Goal: Information Seeking & Learning: Learn about a topic

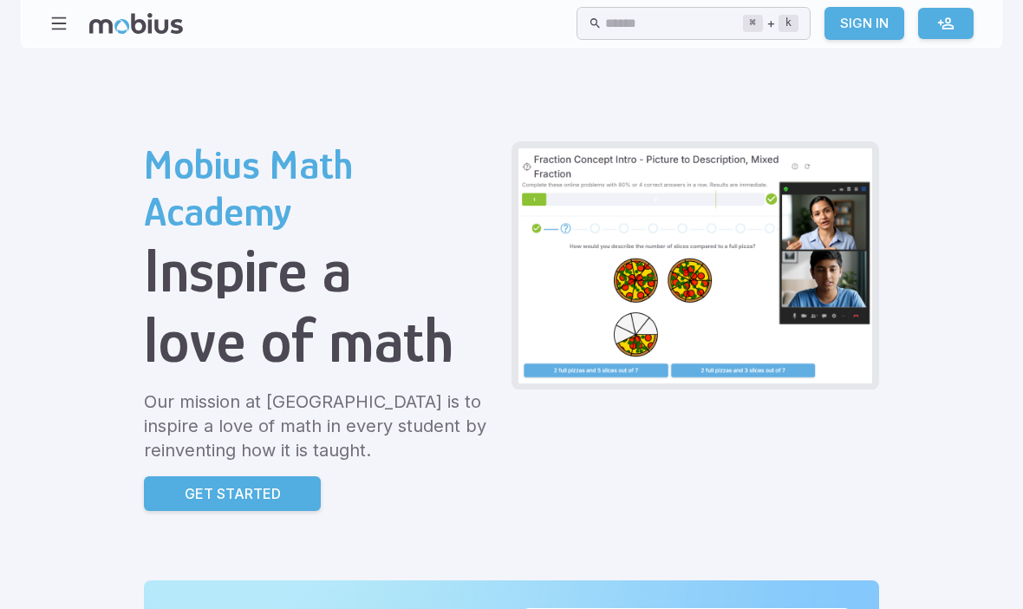
click at [862, 28] on link "Sign In" at bounding box center [865, 23] width 80 height 33
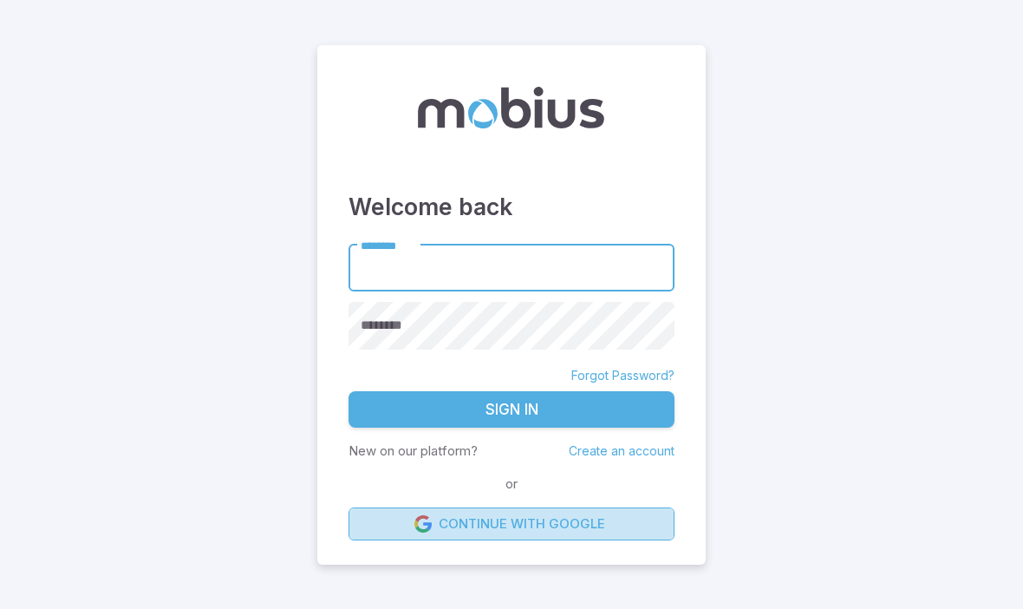
click at [610, 540] on link "Continue with Google" at bounding box center [512, 523] width 326 height 33
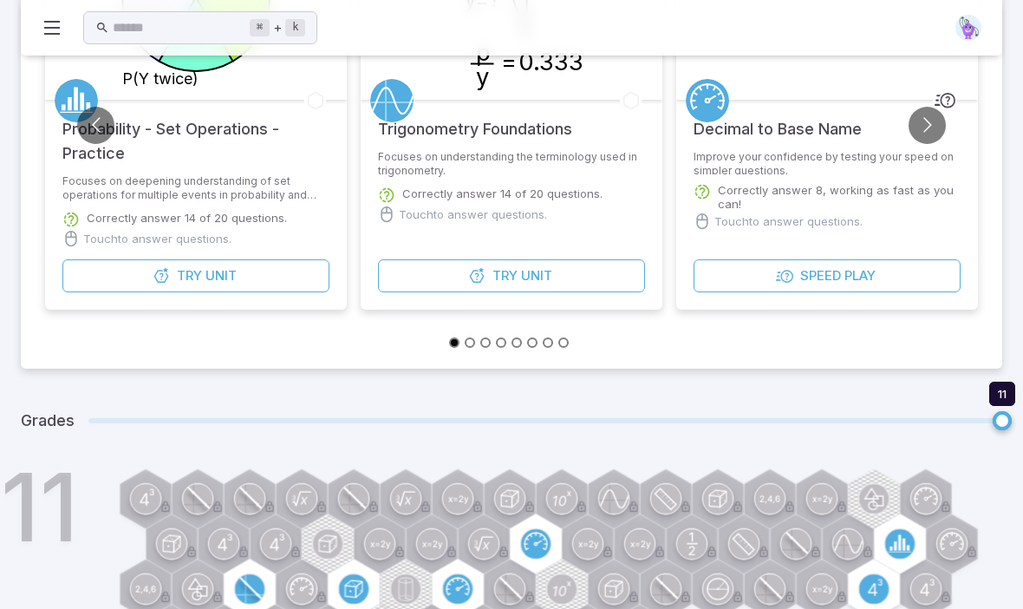
scroll to position [335, 0]
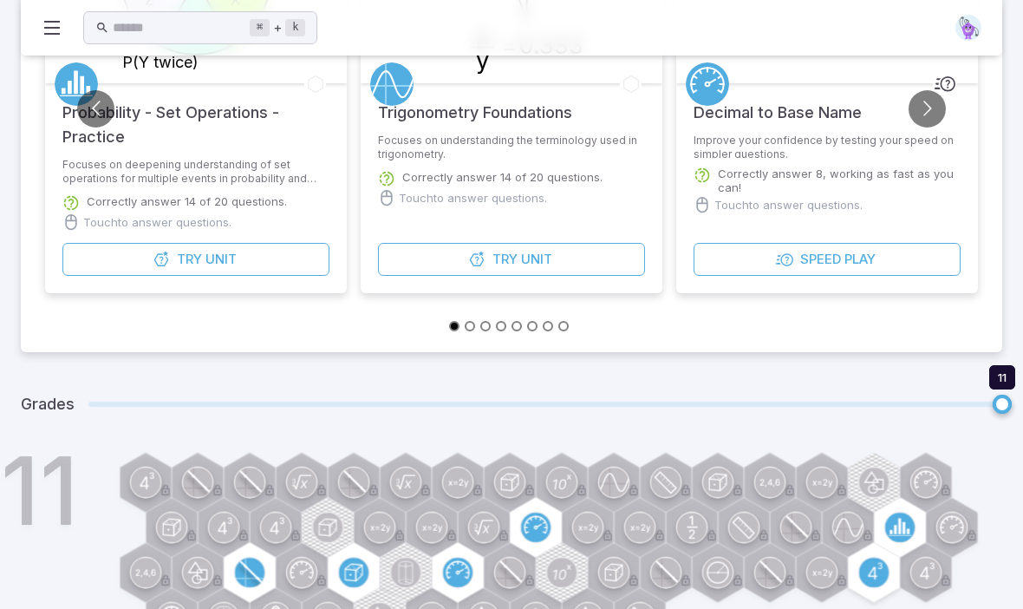
type input "*"
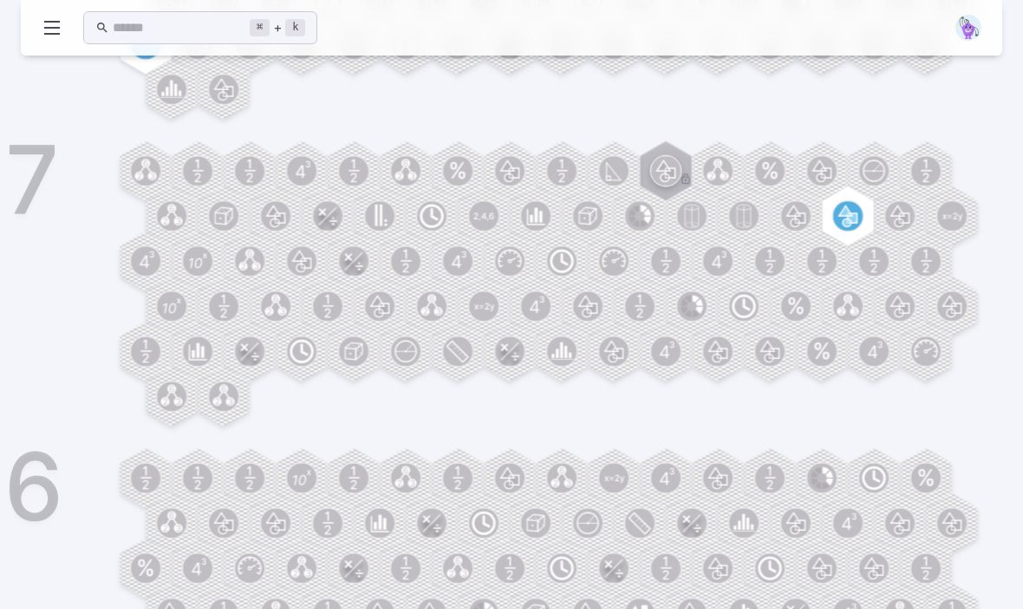
scroll to position [1687, 0]
click at [220, 395] on circle at bounding box center [223, 396] width 29 height 29
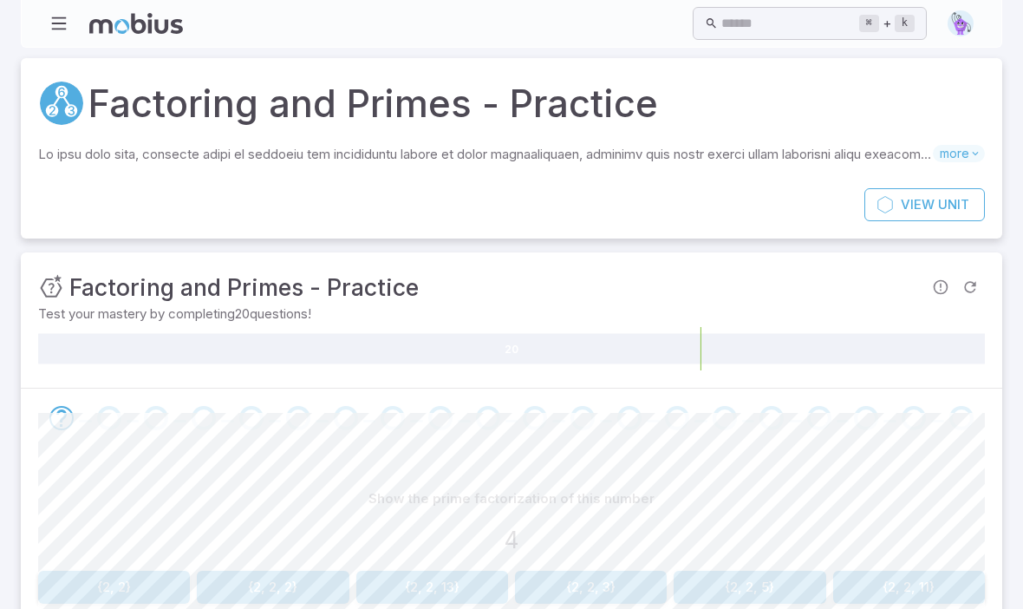
scroll to position [73, 0]
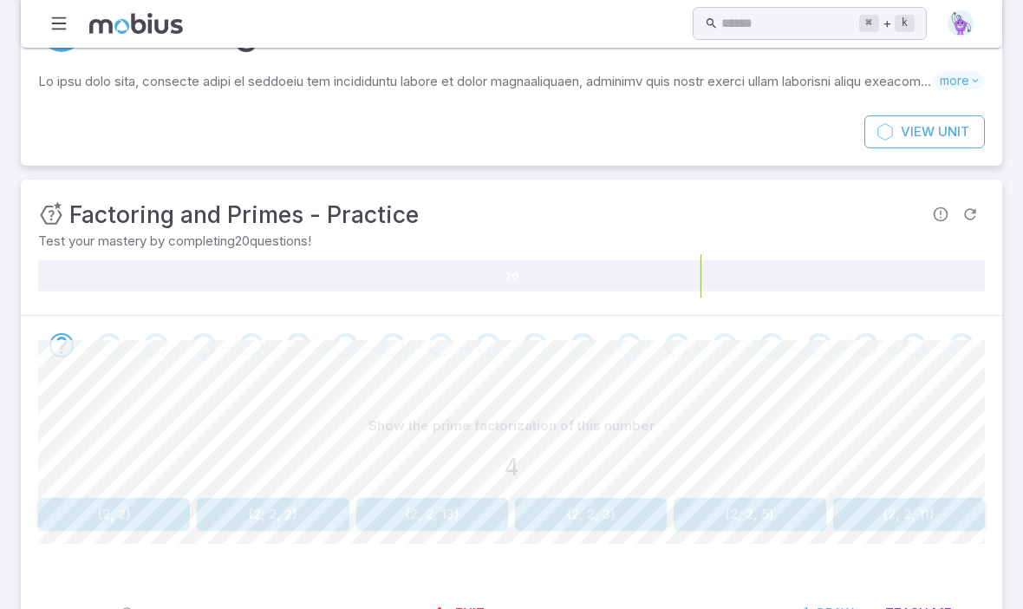
click at [131, 499] on button "{2, 2}" at bounding box center [114, 514] width 152 height 33
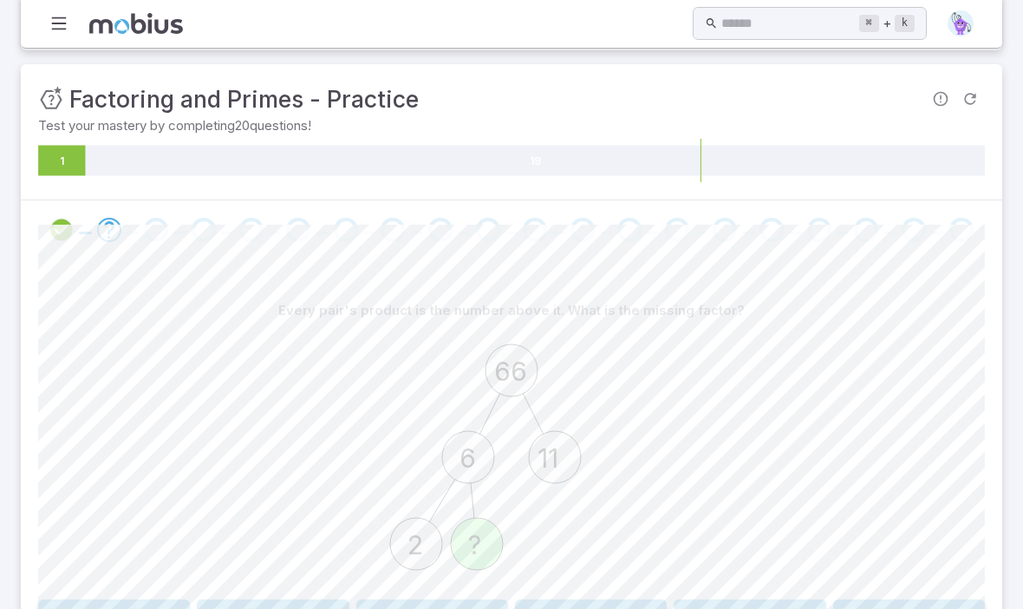
scroll to position [290, 0]
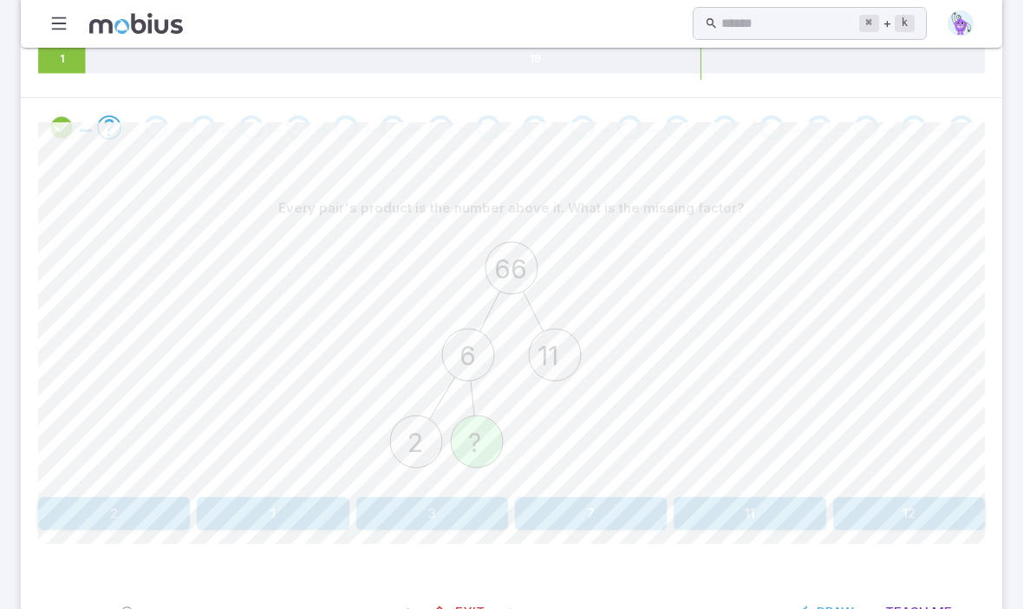
click at [432, 512] on button "3" at bounding box center [432, 513] width 152 height 33
click at [72, 525] on button "2 x 2 x 11" at bounding box center [114, 513] width 152 height 33
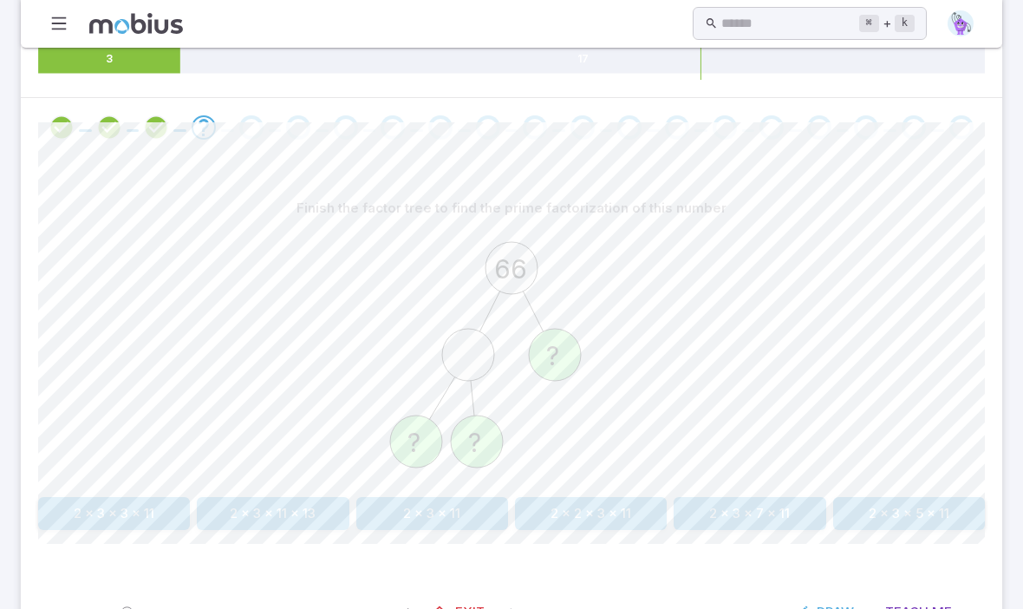
click at [465, 537] on div "Finish the factor tree to find the prime factorization of this number 66 ? ? ? …" at bounding box center [511, 367] width 947 height 421
click at [460, 527] on button "2 x 3 x 11" at bounding box center [432, 513] width 152 height 33
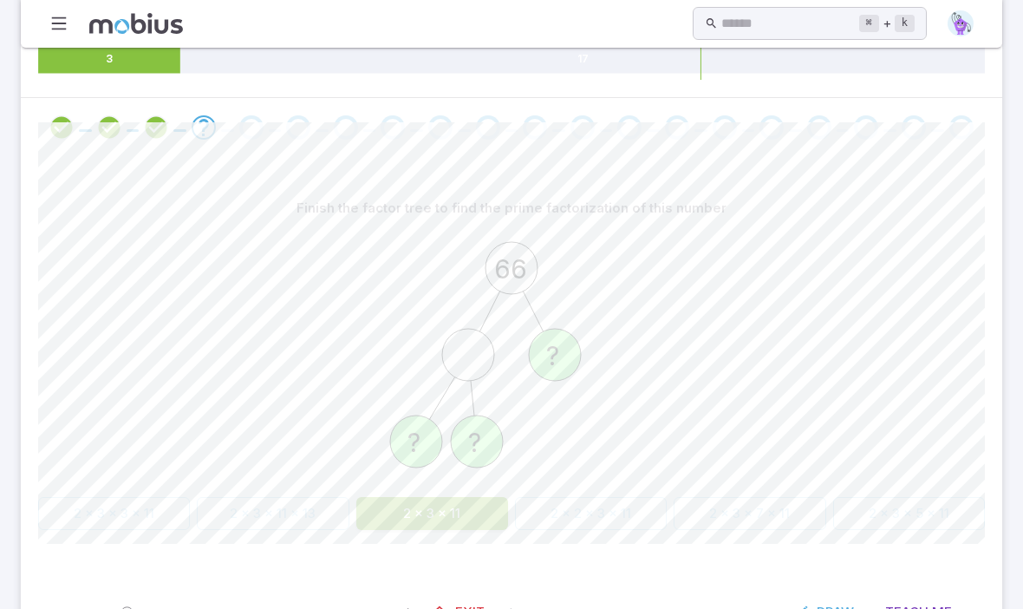
click at [469, 535] on div "Finish the factor tree to find the prime factorization of this number 66 ? ? ? …" at bounding box center [511, 367] width 947 height 421
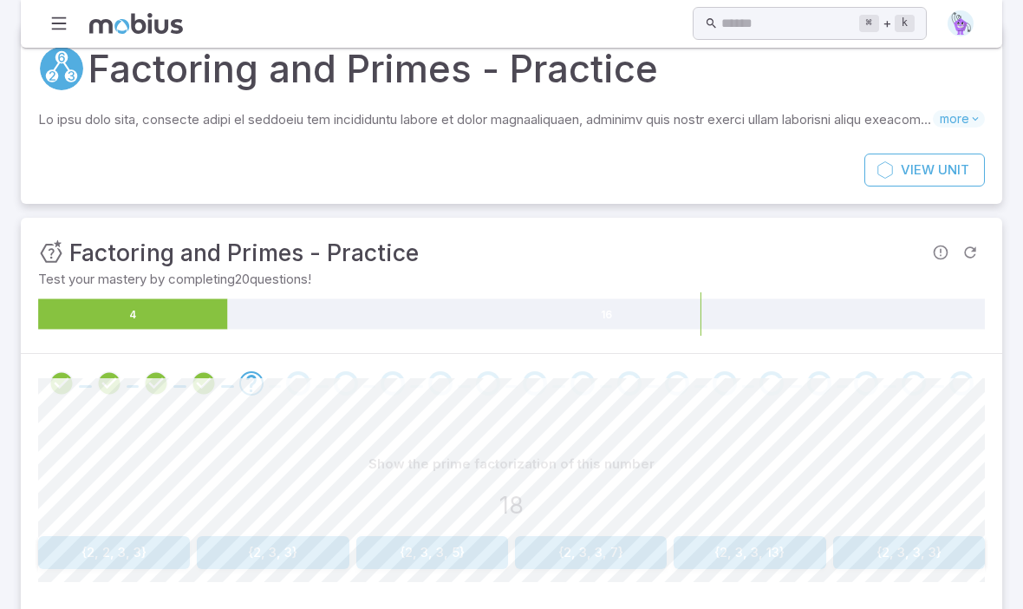
scroll to position [0, 0]
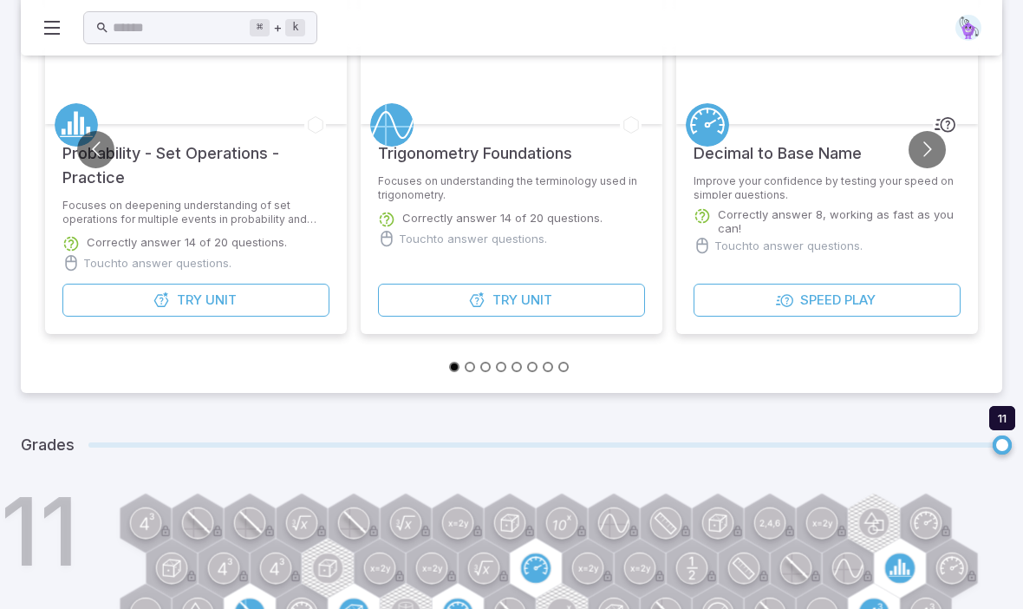
scroll to position [305, 0]
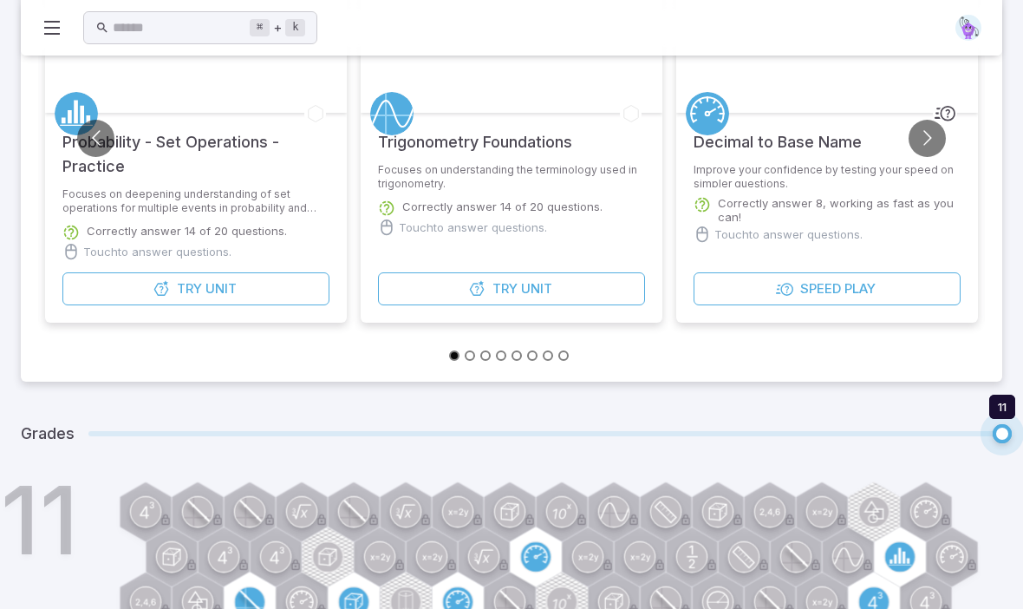
click at [94, 443] on span "11 11" at bounding box center [545, 433] width 914 height 35
click at [93, 443] on span "11 11" at bounding box center [545, 433] width 914 height 35
click at [108, 425] on span "11 11" at bounding box center [545, 433] width 914 height 35
click at [121, 431] on span at bounding box center [545, 433] width 914 height 5
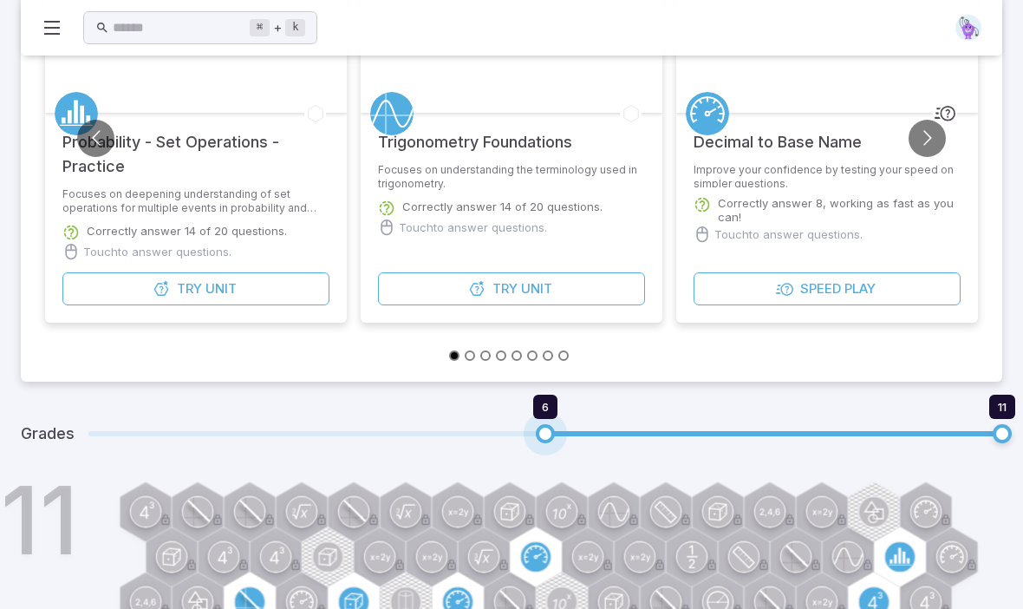
type input "*"
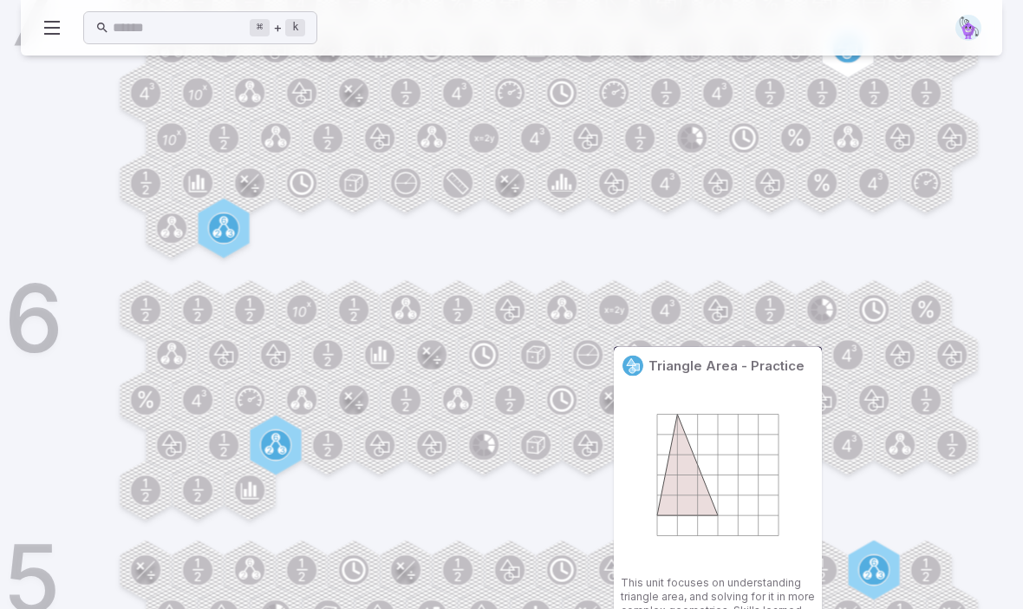
scroll to position [1855, 0]
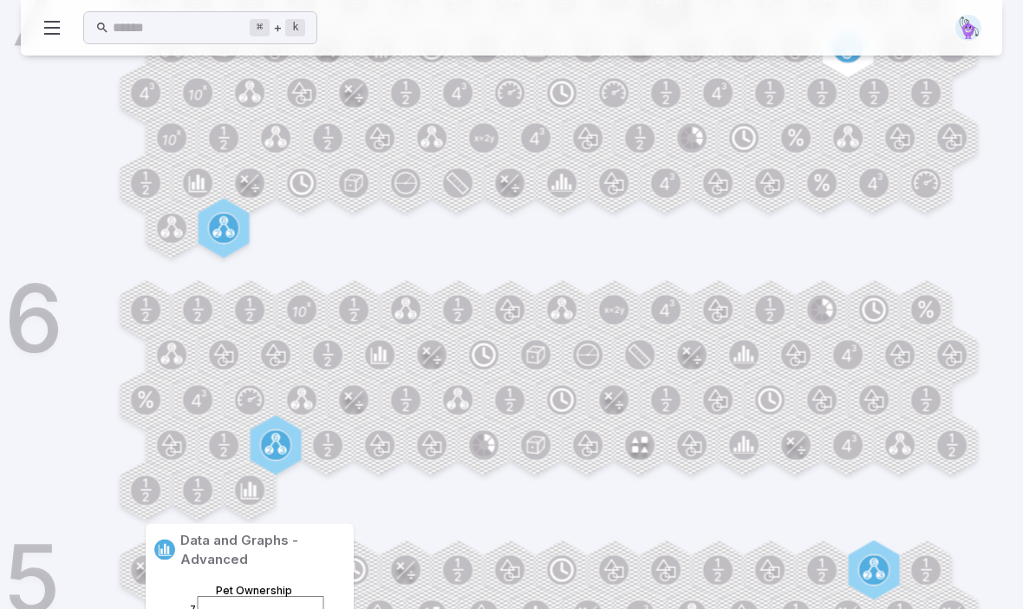
click at [264, 502] on icon at bounding box center [249, 489] width 29 height 29
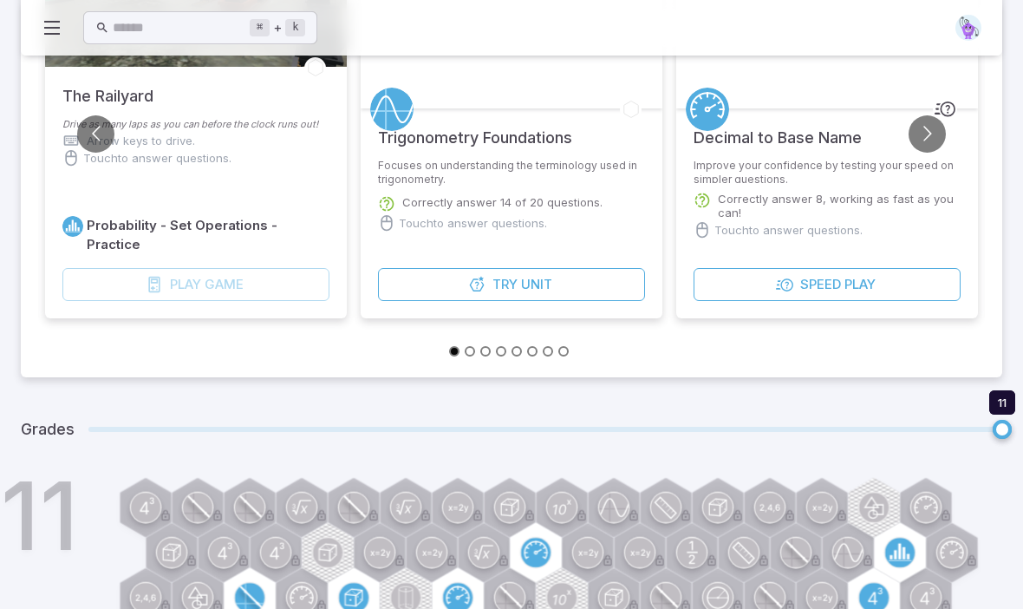
scroll to position [335, 0]
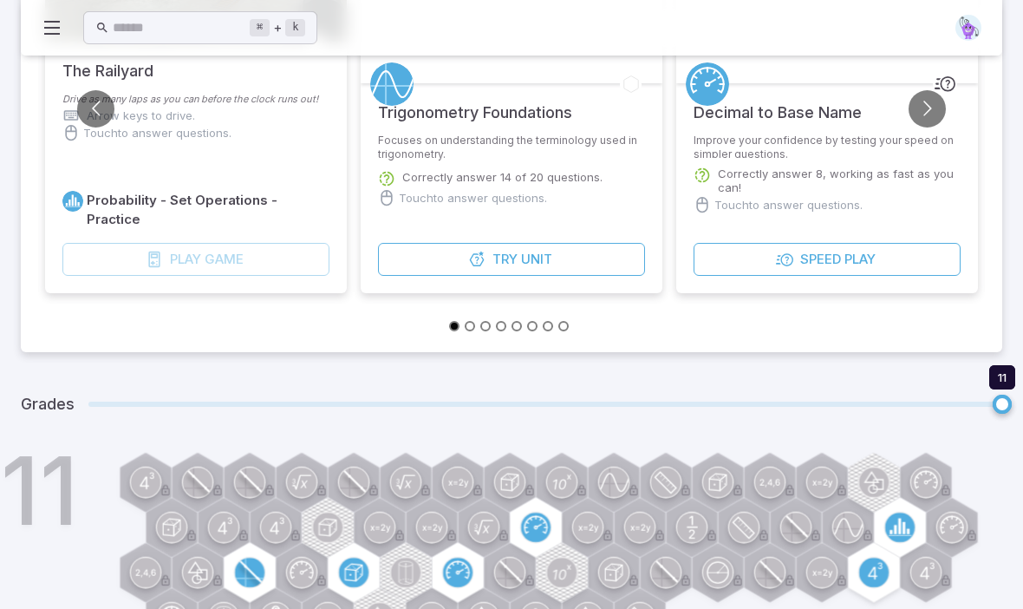
click at [130, 388] on span "11 11" at bounding box center [545, 404] width 914 height 35
click at [118, 401] on span at bounding box center [545, 403] width 914 height 5
click at [108, 392] on span "11 11" at bounding box center [545, 404] width 914 height 35
click at [104, 407] on span "11 11" at bounding box center [545, 404] width 914 height 35
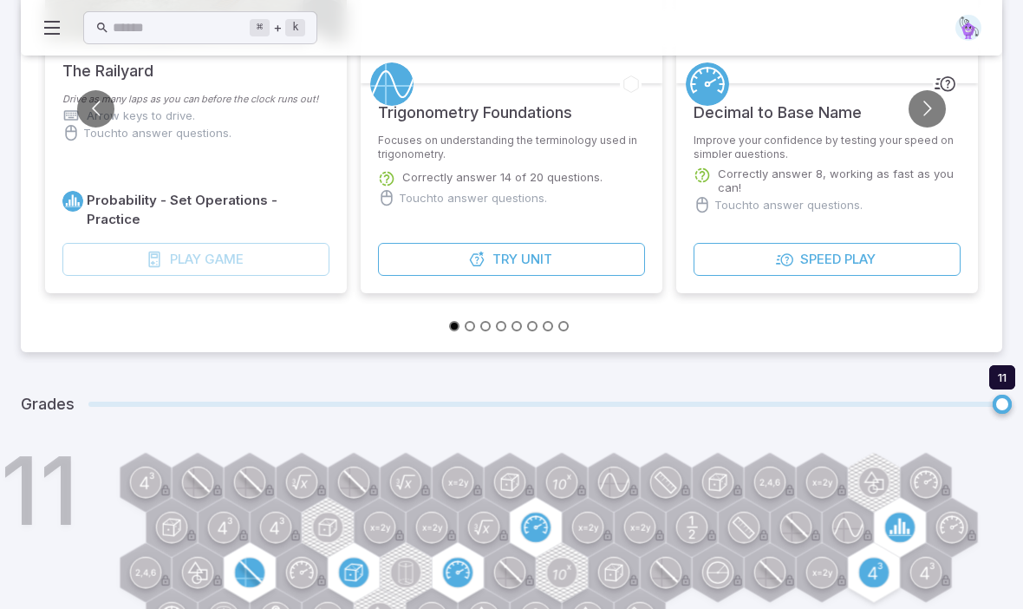
click at [103, 407] on span "11 11" at bounding box center [545, 404] width 914 height 35
type input "*"
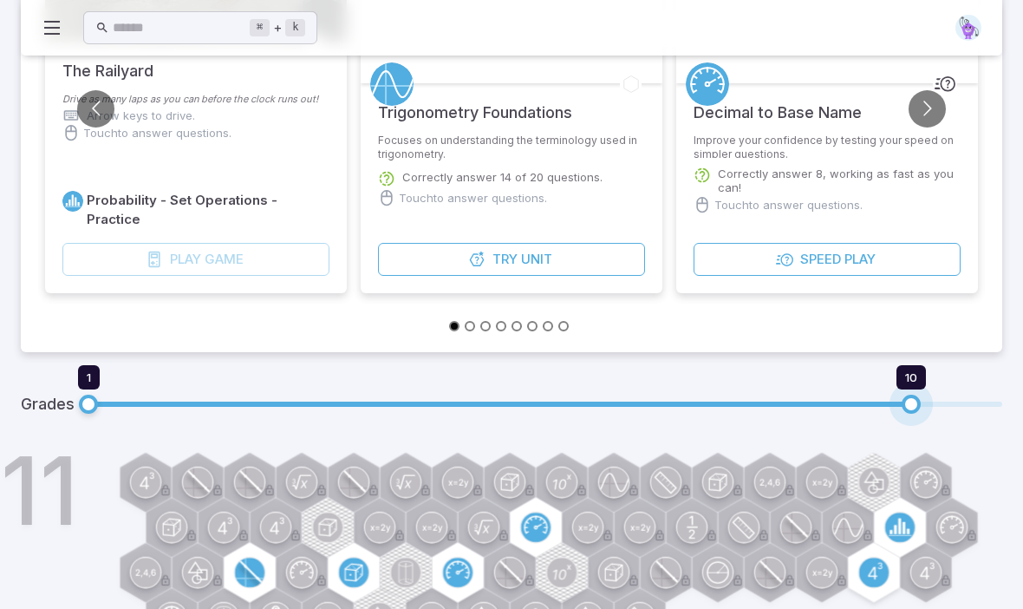
type input "**"
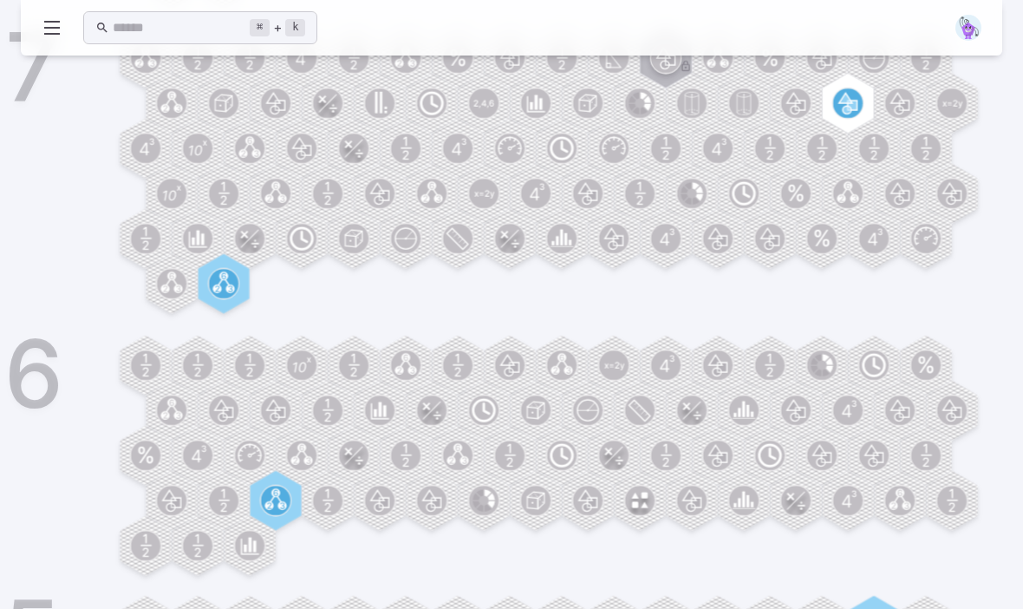
scroll to position [1575, 0]
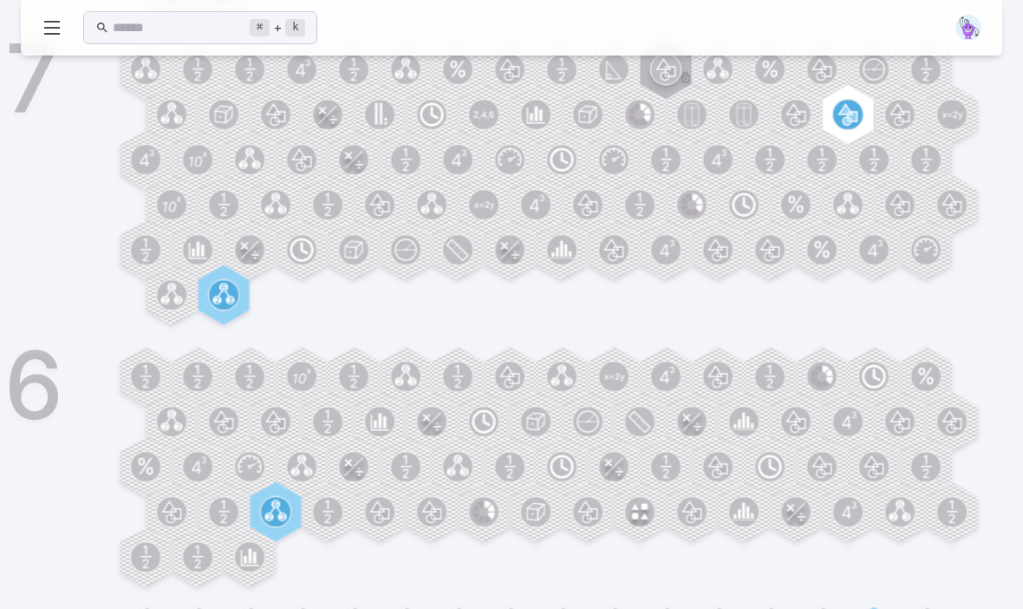
click at [233, 293] on circle at bounding box center [223, 294] width 29 height 29
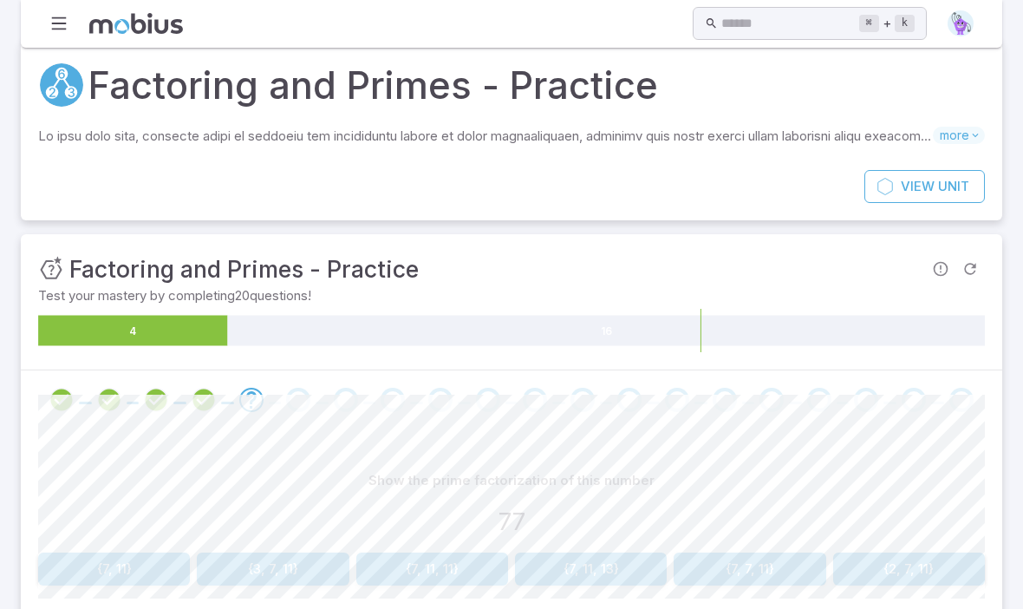
scroll to position [0, 0]
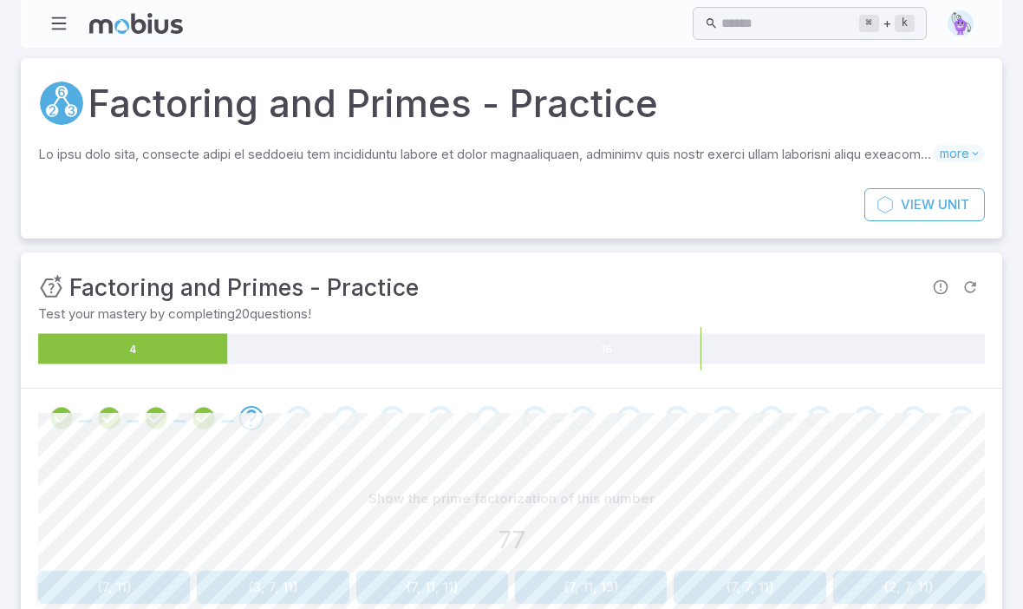
click at [62, 36] on button "button" at bounding box center [58, 23] width 33 height 33
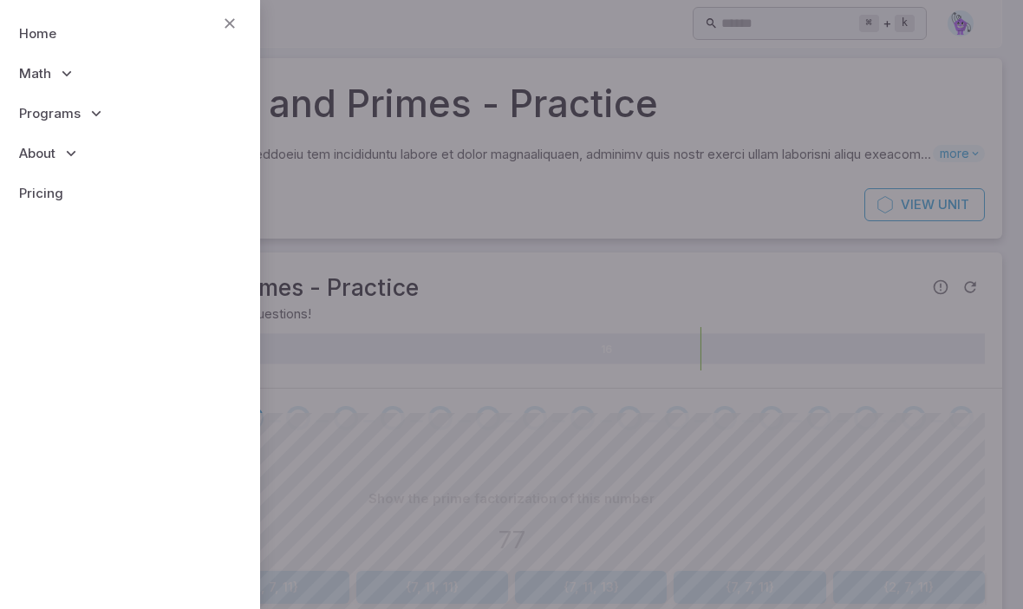
click at [20, 72] on span "Math" at bounding box center [35, 73] width 32 height 19
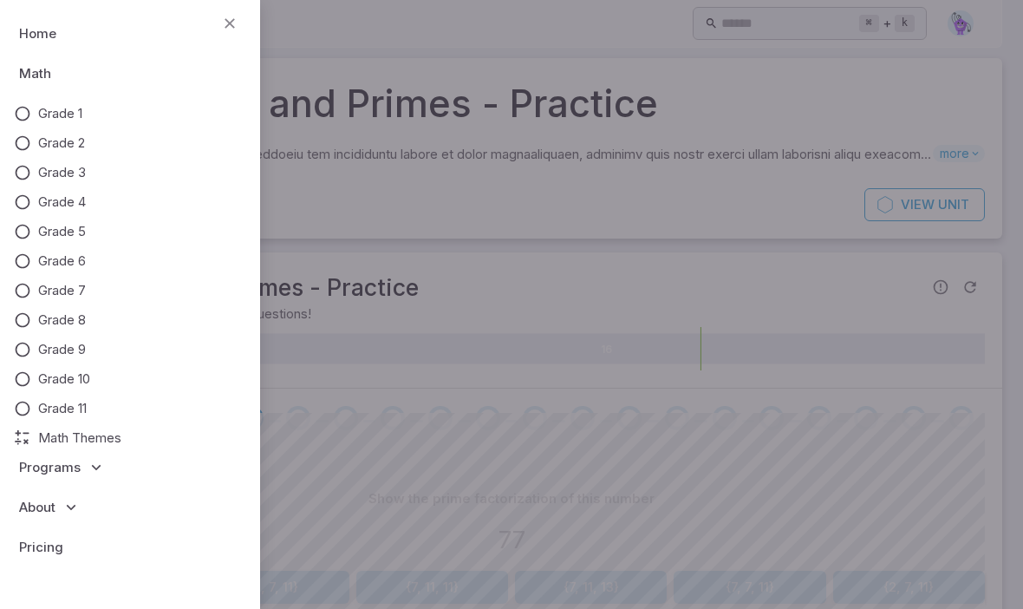
click at [35, 295] on link "Grade 7" at bounding box center [130, 290] width 232 height 19
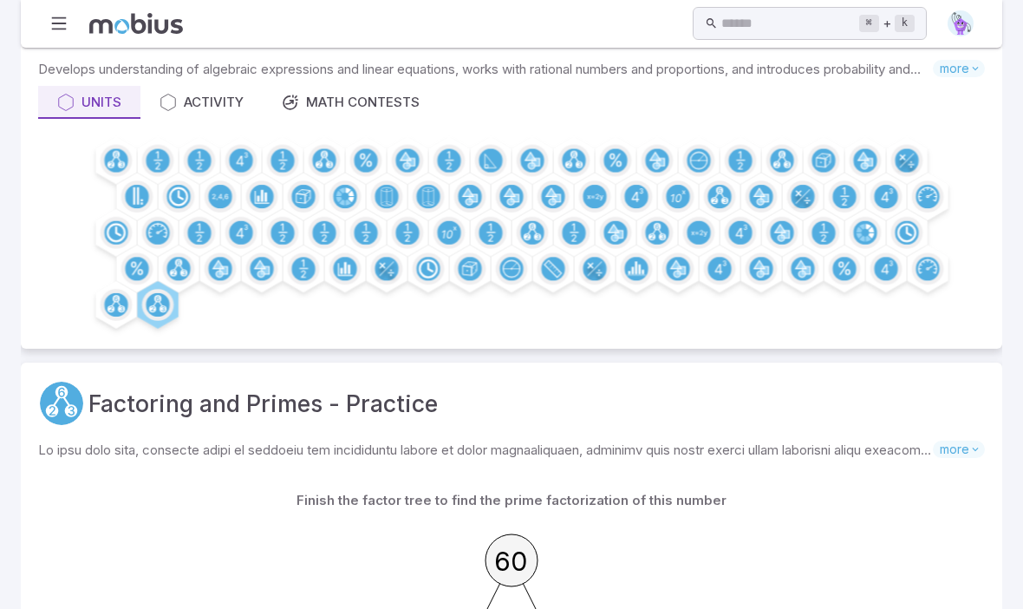
scroll to position [110, 0]
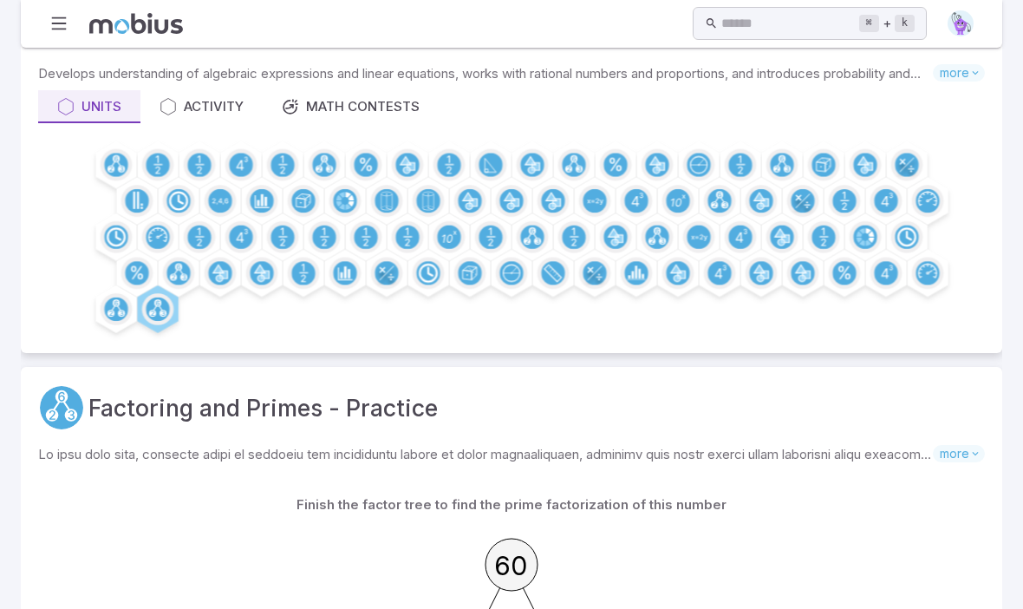
click at [386, 101] on div "Math Contests" at bounding box center [351, 106] width 138 height 19
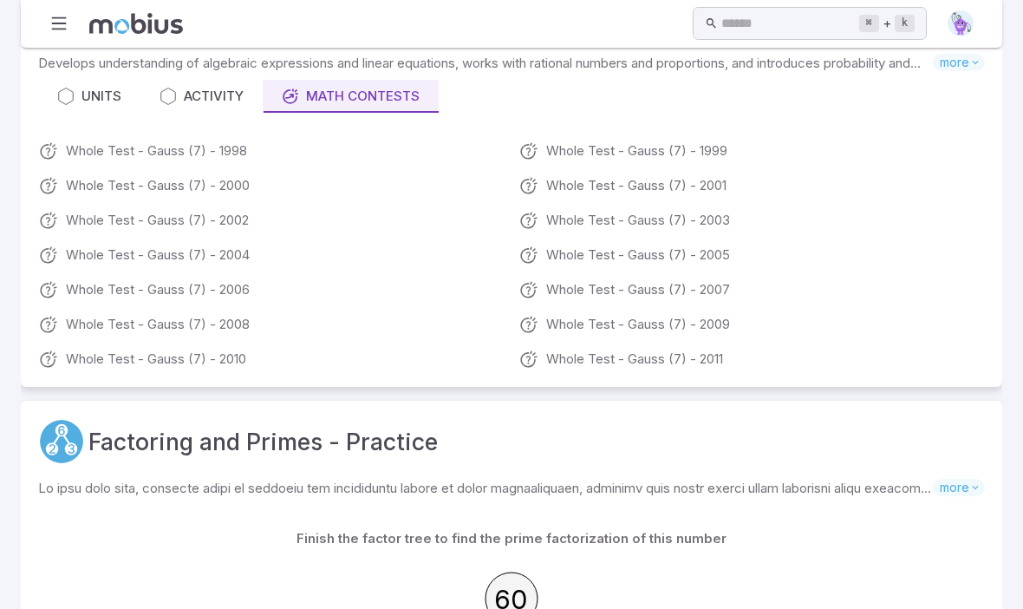
scroll to position [122, 0]
click at [714, 357] on link "Whole Test - Gauss (7) - 2011" at bounding box center [752, 357] width 467 height 21
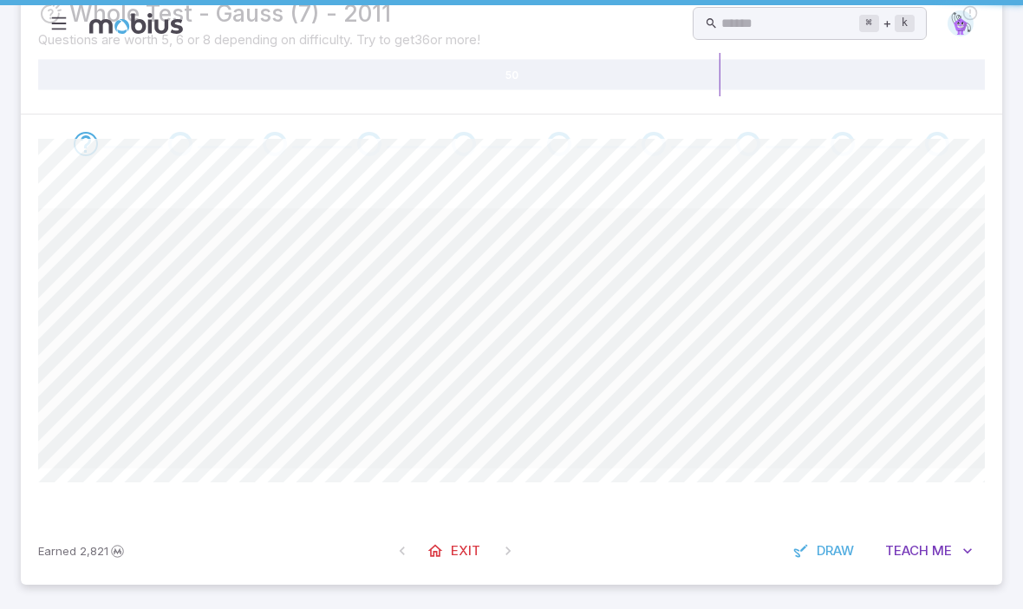
scroll to position [0, 0]
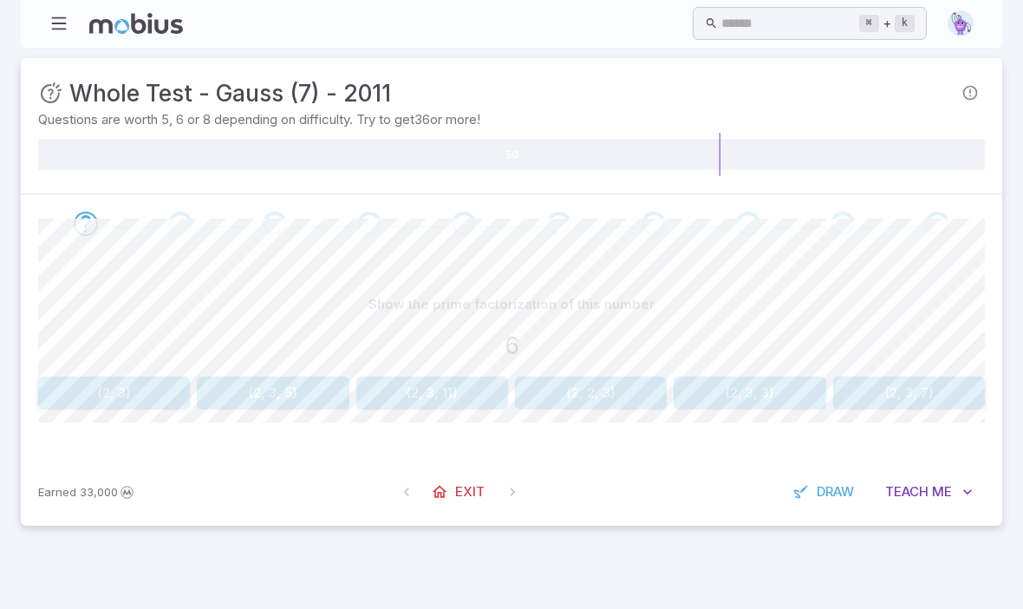
click at [95, 392] on button "{2, 3}" at bounding box center [114, 392] width 152 height 33
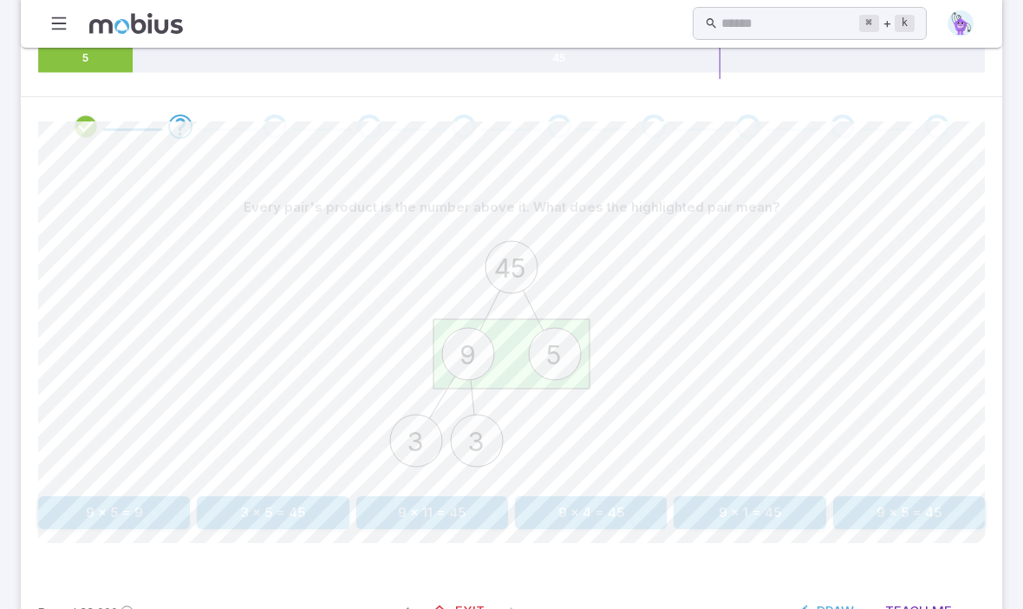
scroll to position [97, 0]
click at [925, 505] on button "9 x 5 = 45" at bounding box center [909, 512] width 152 height 33
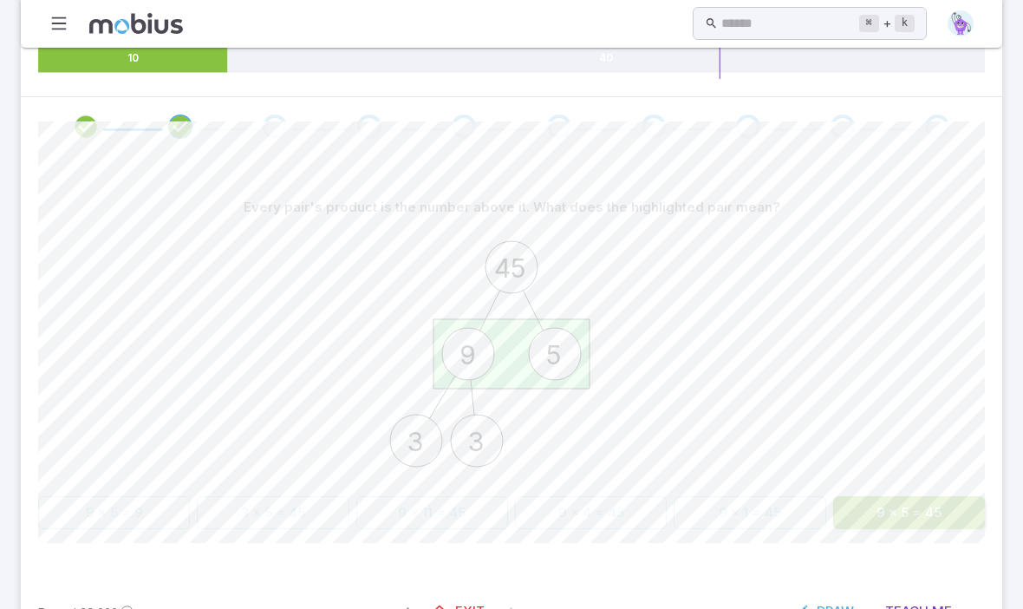
scroll to position [0, 0]
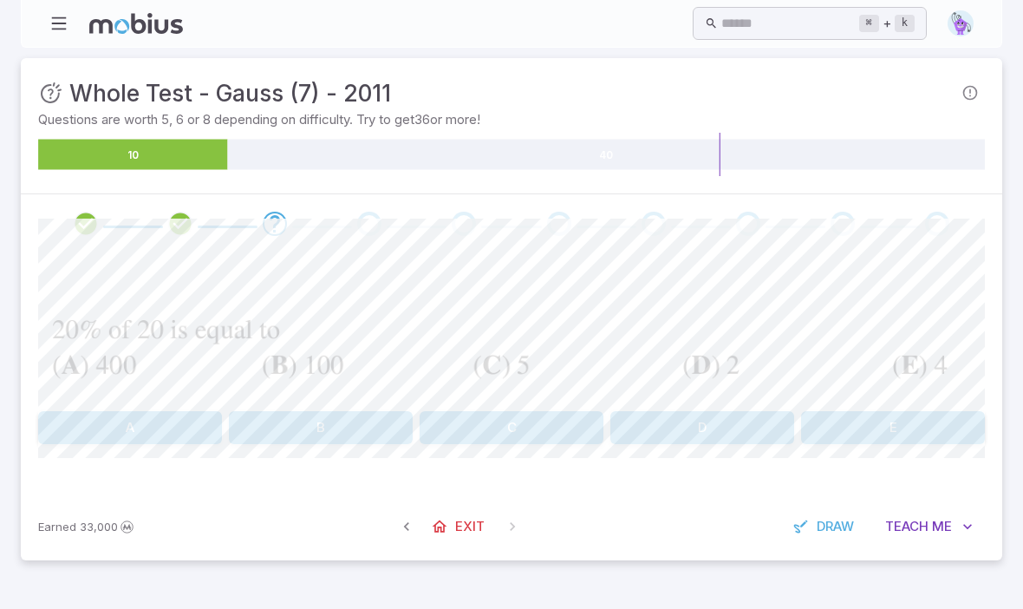
click at [537, 424] on button "C" at bounding box center [512, 427] width 184 height 33
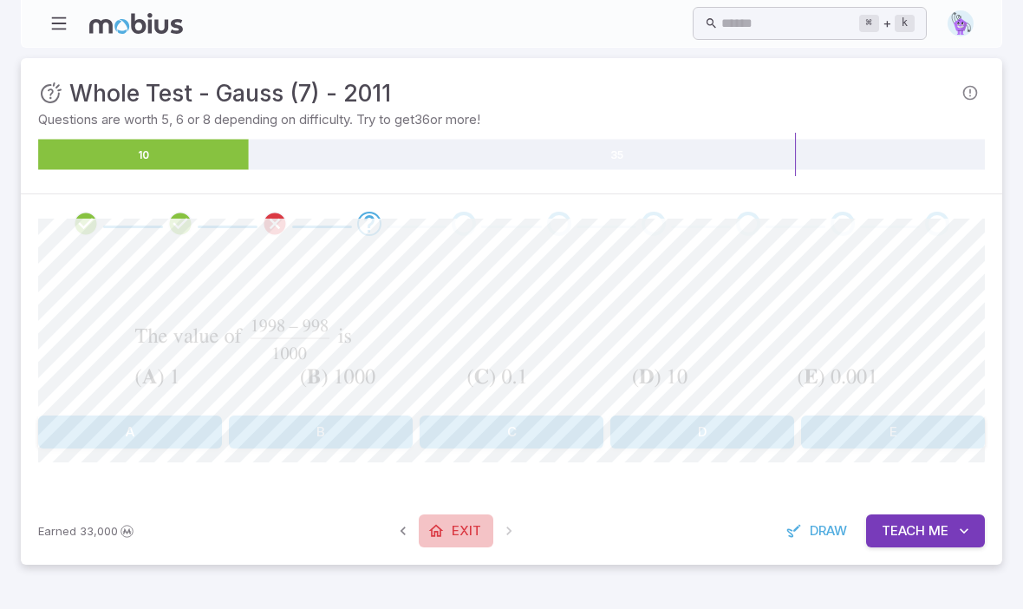
click at [469, 527] on span "Exit" at bounding box center [466, 530] width 29 height 19
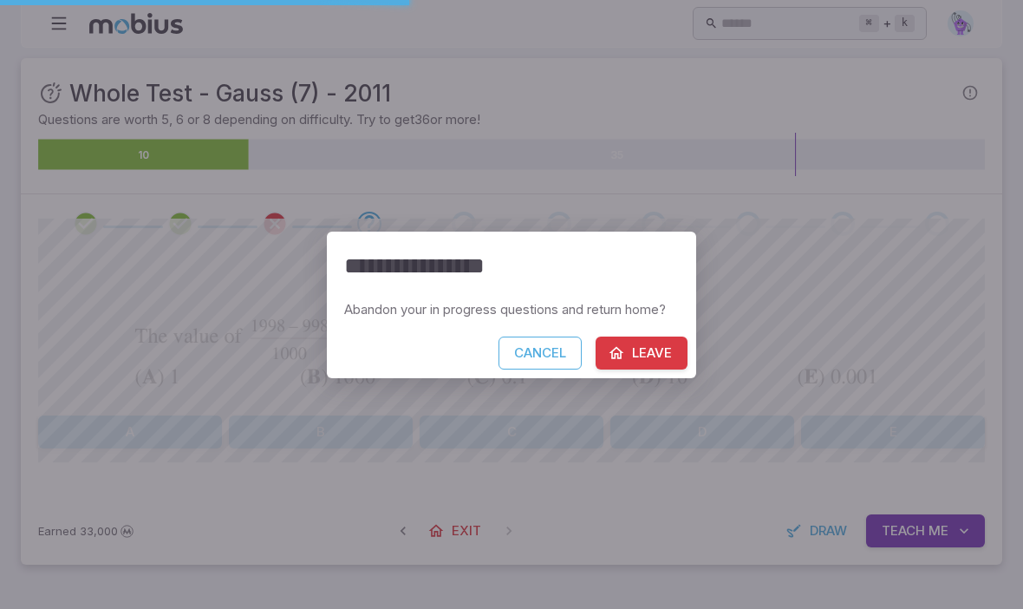
click at [661, 326] on div "Abandon your in progress questions and return home?" at bounding box center [511, 318] width 369 height 36
click at [671, 345] on button "Leave" at bounding box center [642, 352] width 92 height 33
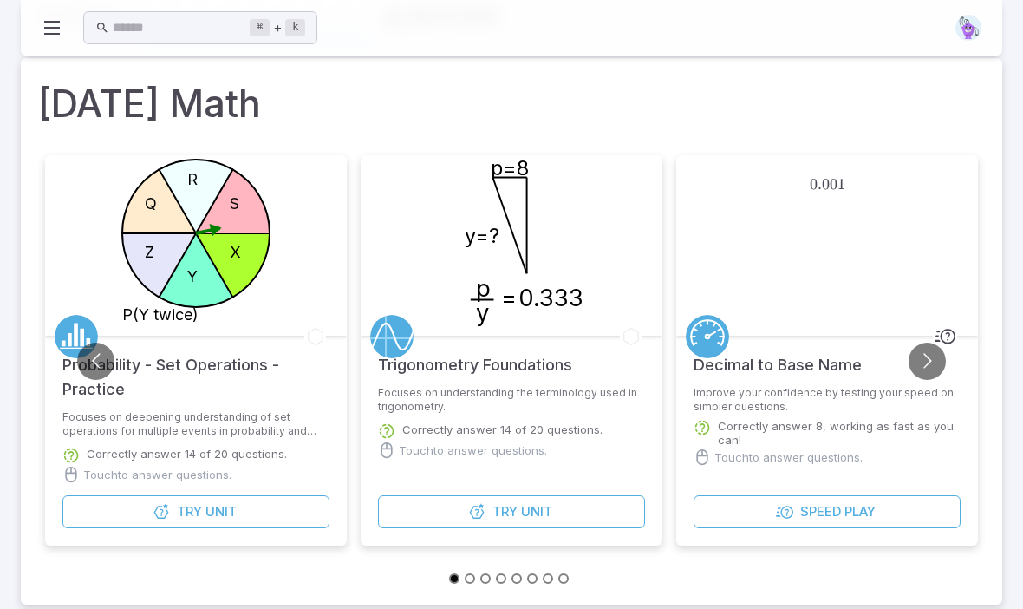
scroll to position [82, 0]
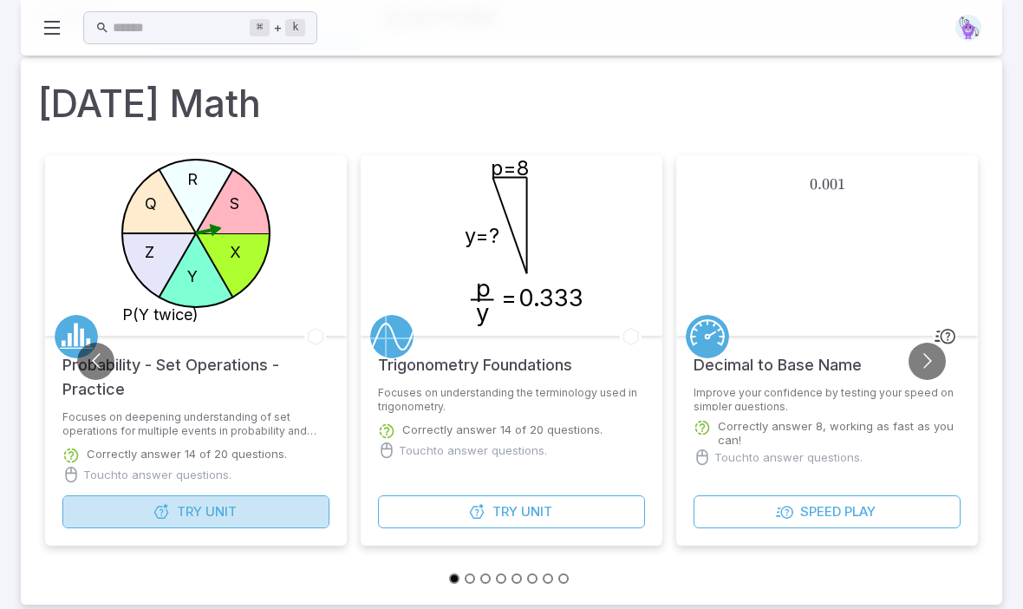
click at [277, 512] on button "Try Unit" at bounding box center [195, 511] width 267 height 33
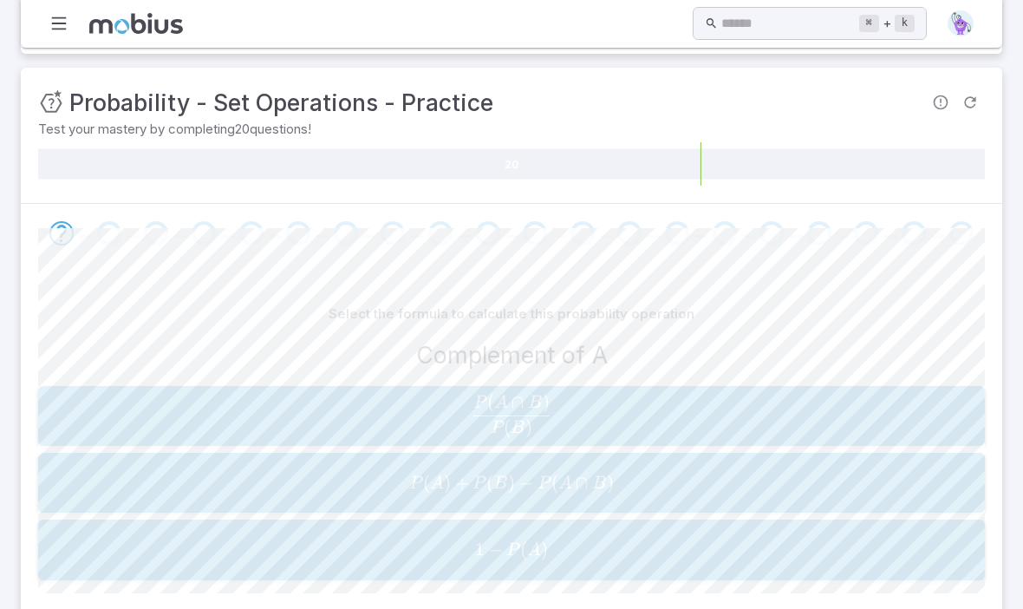
scroll to position [234, 0]
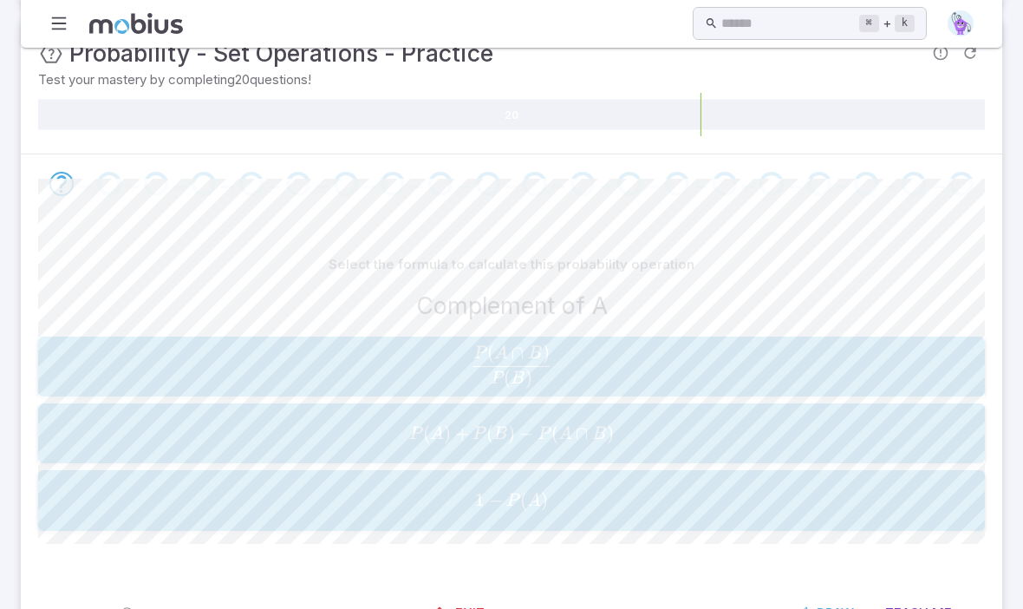
click at [928, 608] on button "Teach Me" at bounding box center [929, 613] width 112 height 33
click at [937, 608] on span "Me" at bounding box center [942, 613] width 20 height 19
click at [858, 566] on div "Select the formula to calculate this probability operation Complement of A P ( …" at bounding box center [511, 396] width 947 height 366
click at [936, 608] on span "Me" at bounding box center [942, 613] width 20 height 19
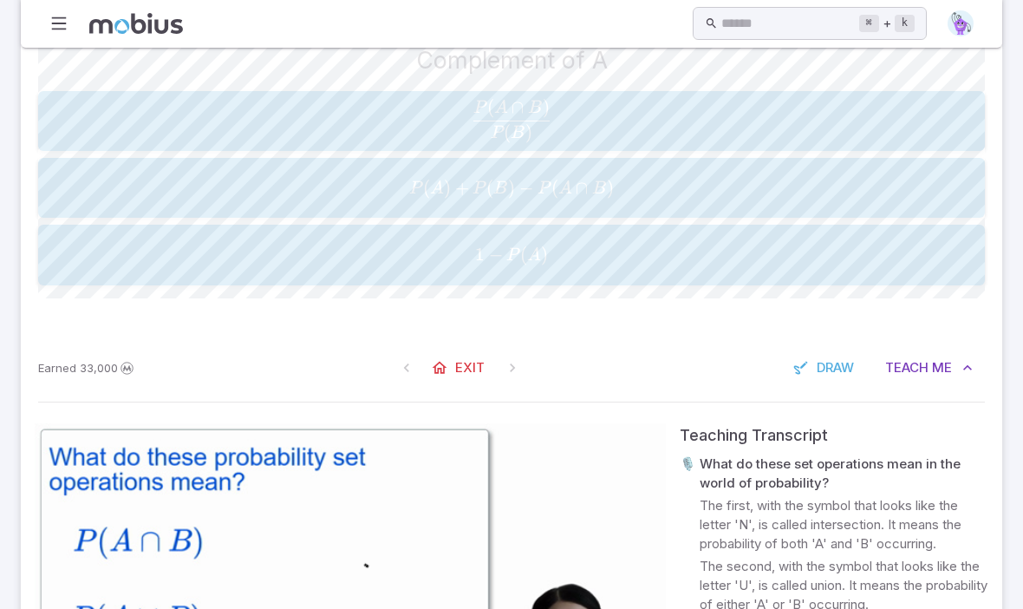
scroll to position [677, 0]
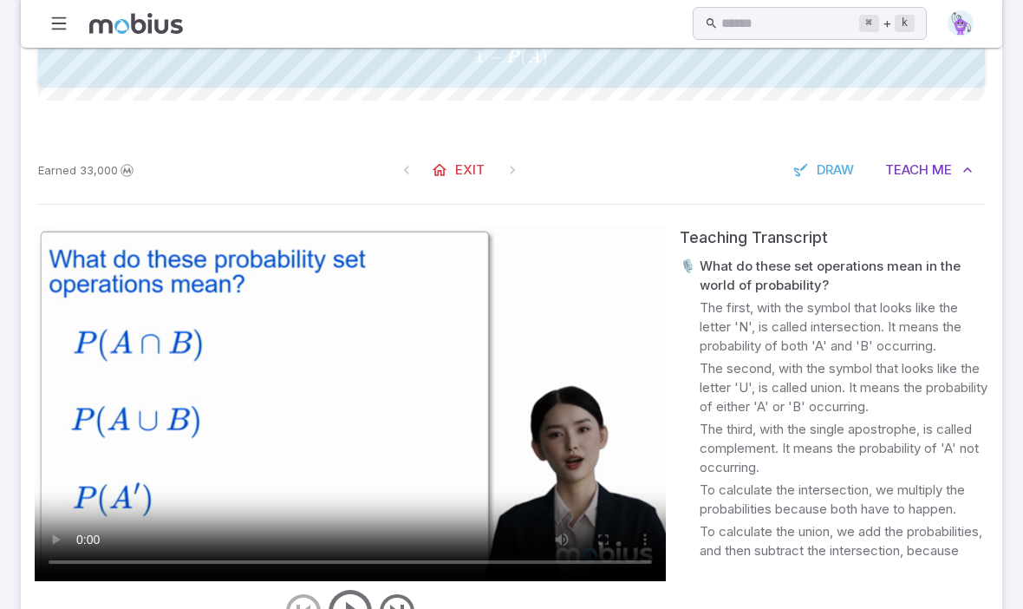
click at [351, 387] on video at bounding box center [350, 403] width 631 height 356
click at [368, 365] on video at bounding box center [350, 403] width 631 height 356
click at [734, 525] on p "To calculate the union, we add the probabilities, and then subtract the interse…" at bounding box center [844, 560] width 289 height 76
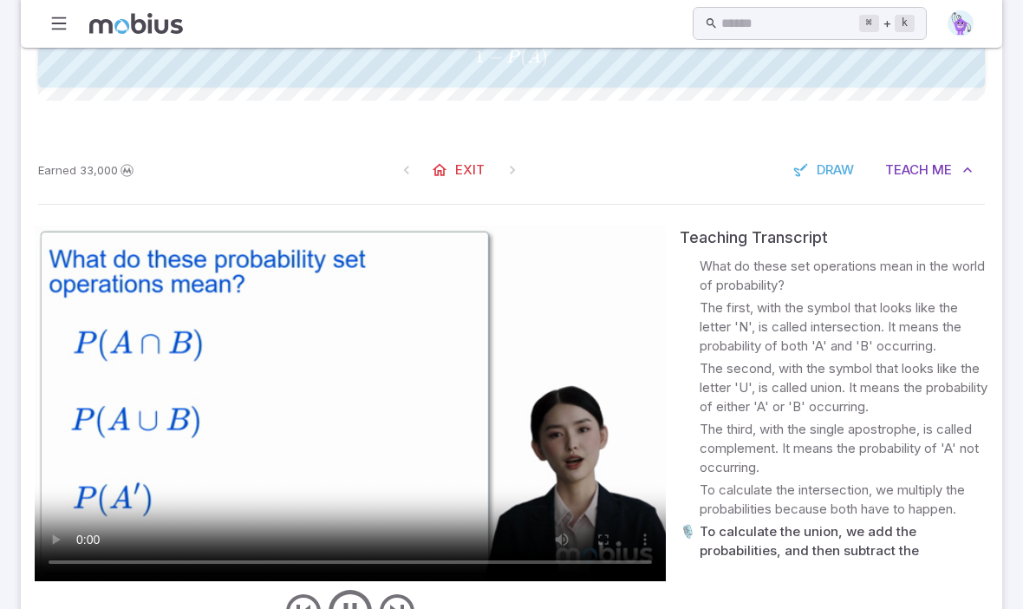
click at [88, 547] on video at bounding box center [350, 403] width 631 height 356
click at [84, 562] on video at bounding box center [350, 403] width 631 height 356
click at [514, 608] on div at bounding box center [350, 611] width 631 height 52
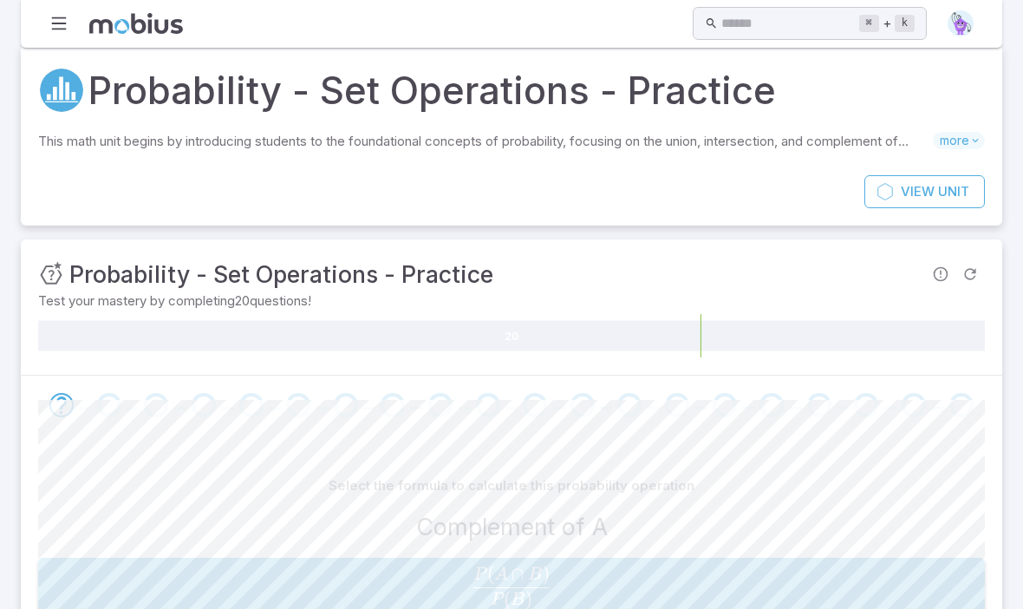
scroll to position [0, 0]
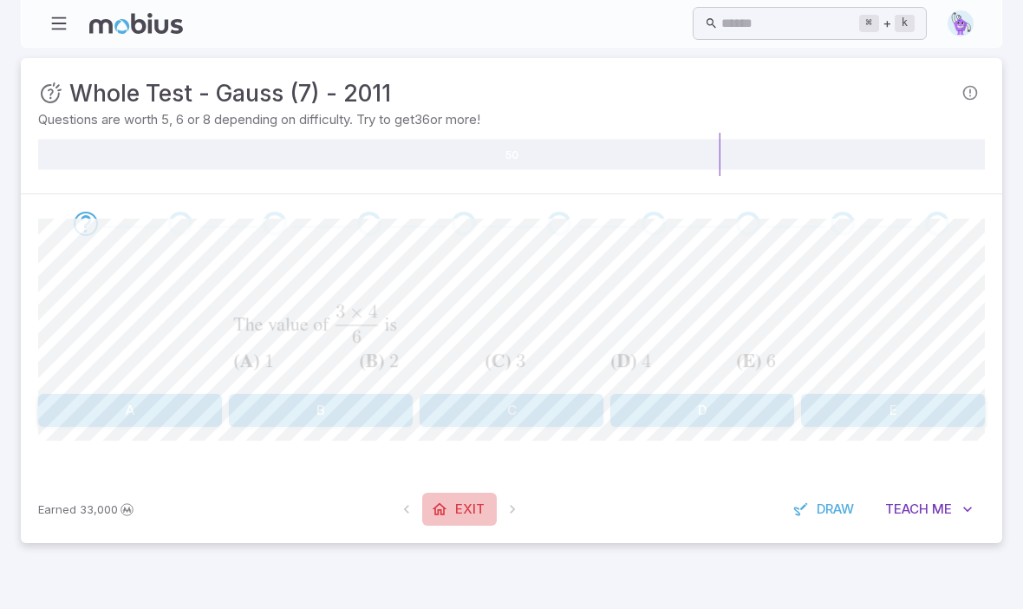
click at [467, 518] on link "Exit" at bounding box center [459, 509] width 75 height 33
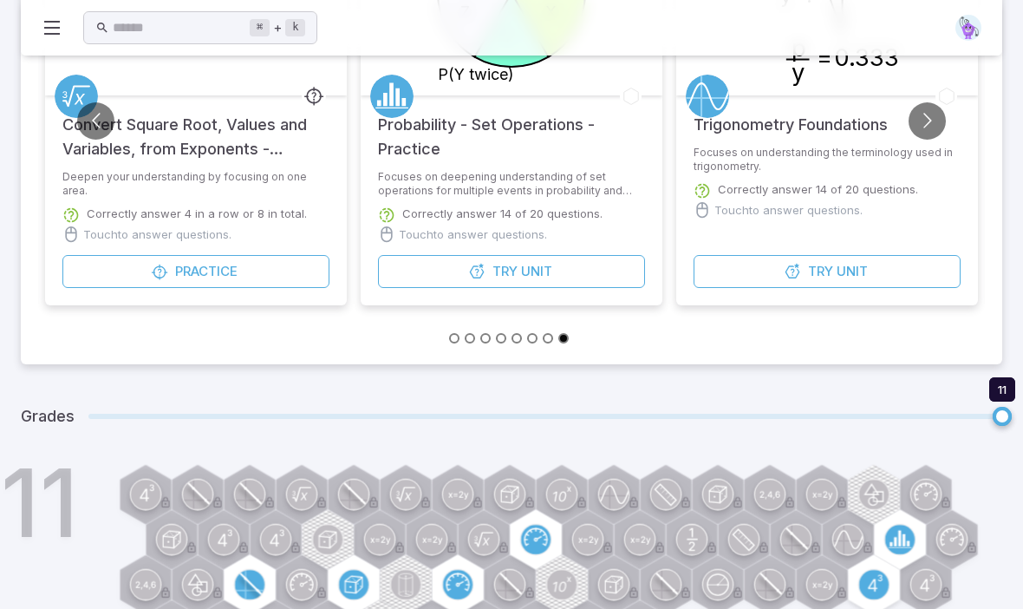
scroll to position [335, 0]
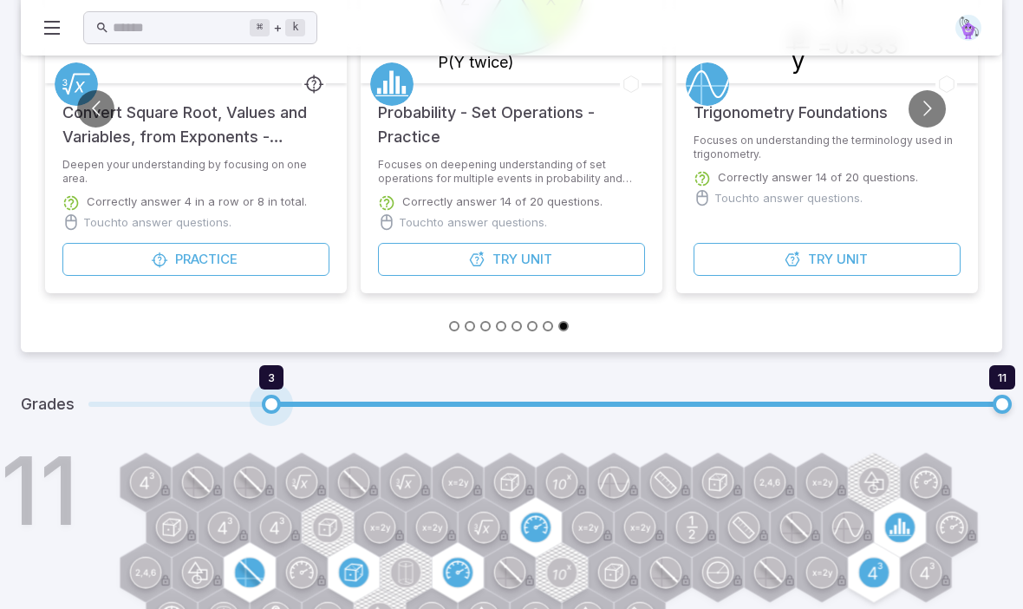
type input "*"
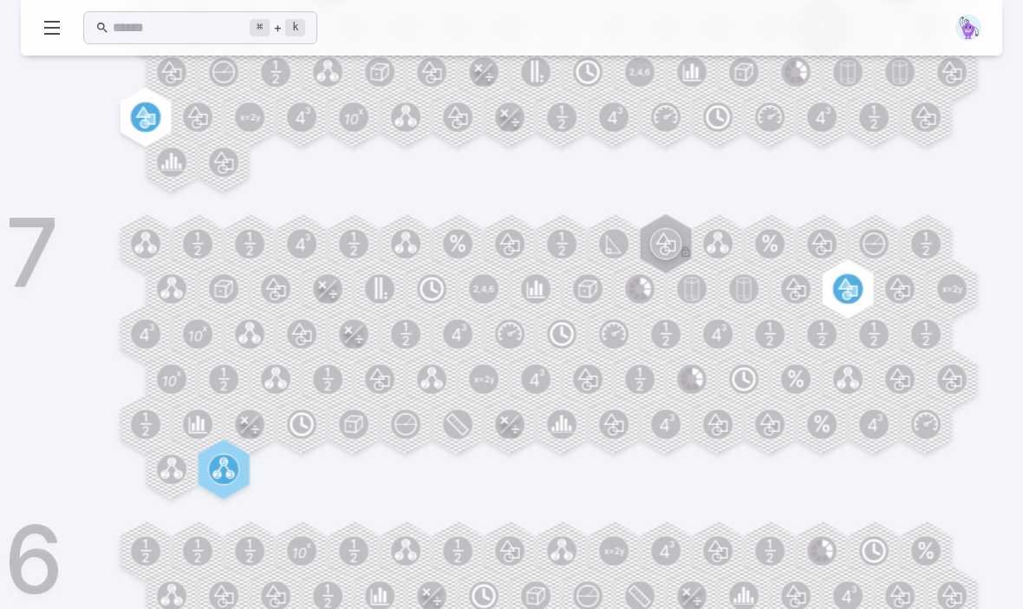
scroll to position [1614, 0]
click at [42, 247] on h1 "7" at bounding box center [32, 253] width 54 height 94
click at [54, 27] on icon at bounding box center [52, 27] width 21 height 21
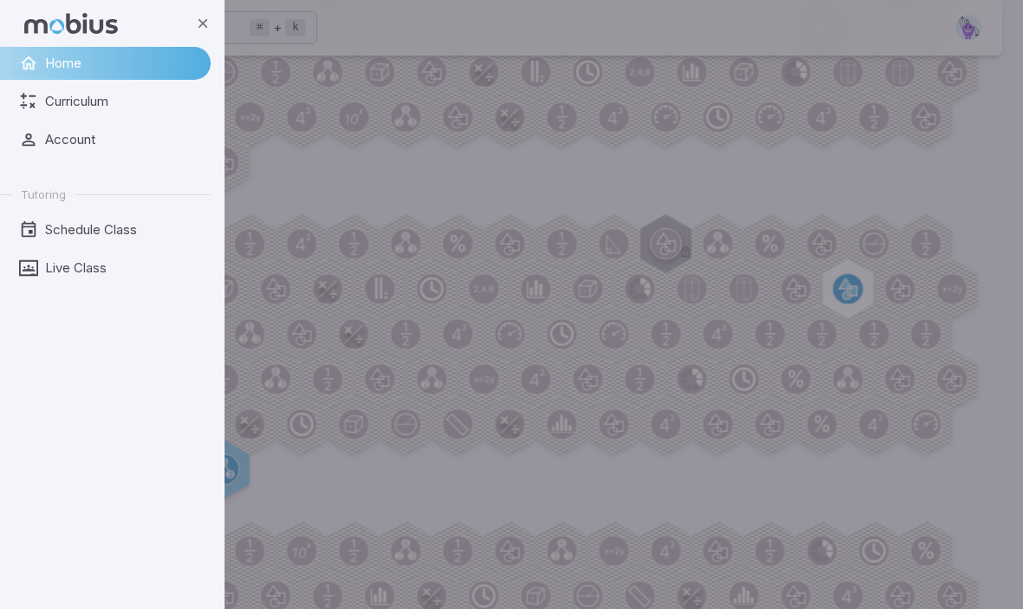
click at [125, 96] on span "Curriculum" at bounding box center [121, 101] width 153 height 19
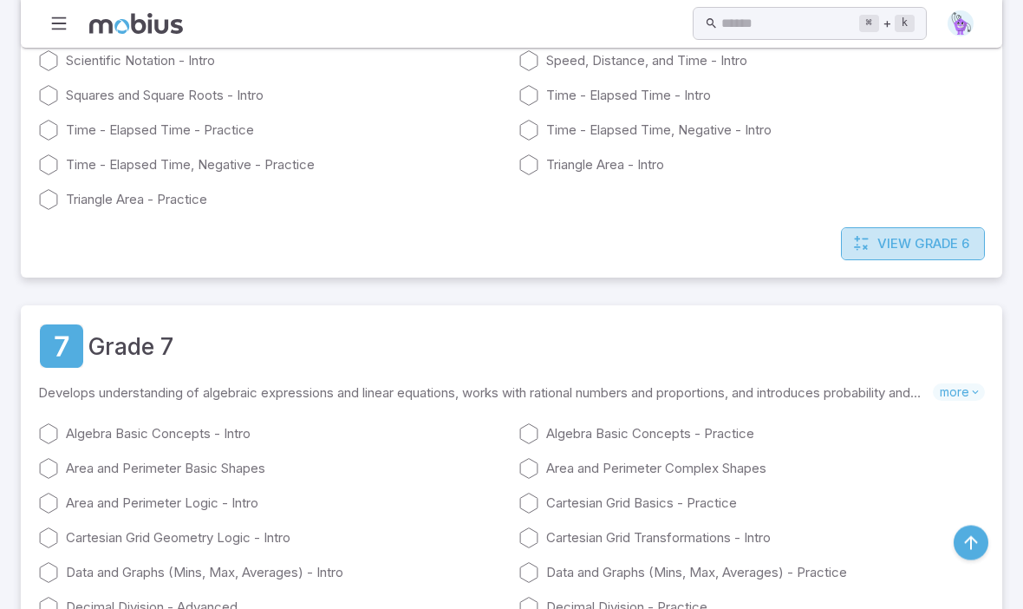
scroll to position [5416, 0]
click at [954, 249] on span "Grade 6" at bounding box center [942, 243] width 55 height 19
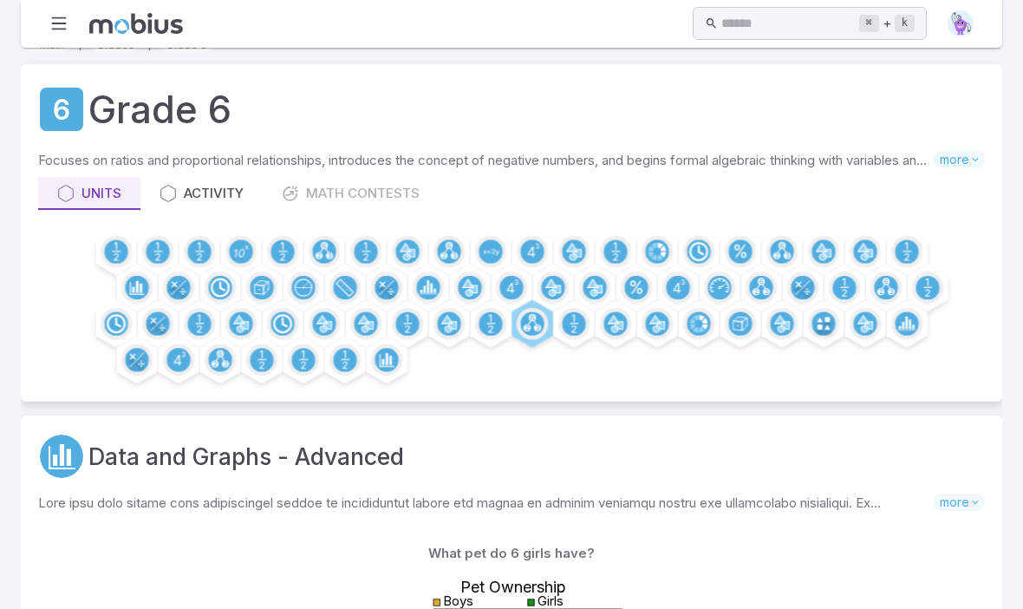
scroll to position [25, 0]
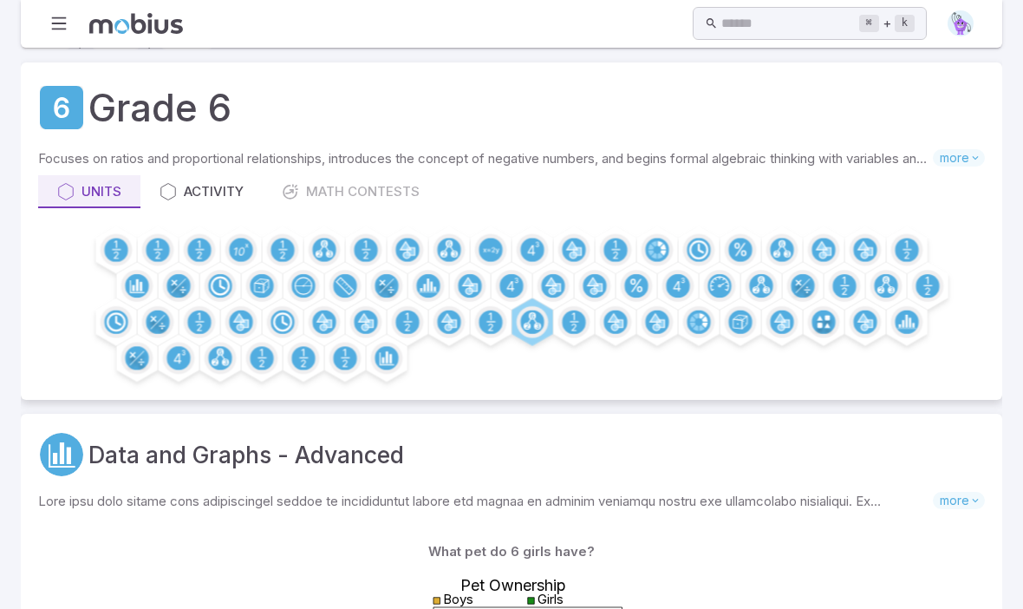
click at [388, 186] on div "Units Activity Math Contests" at bounding box center [511, 191] width 947 height 33
click at [305, 176] on div "Units Activity Math Contests" at bounding box center [511, 191] width 947 height 33
click at [218, 194] on div "Activity" at bounding box center [202, 191] width 84 height 19
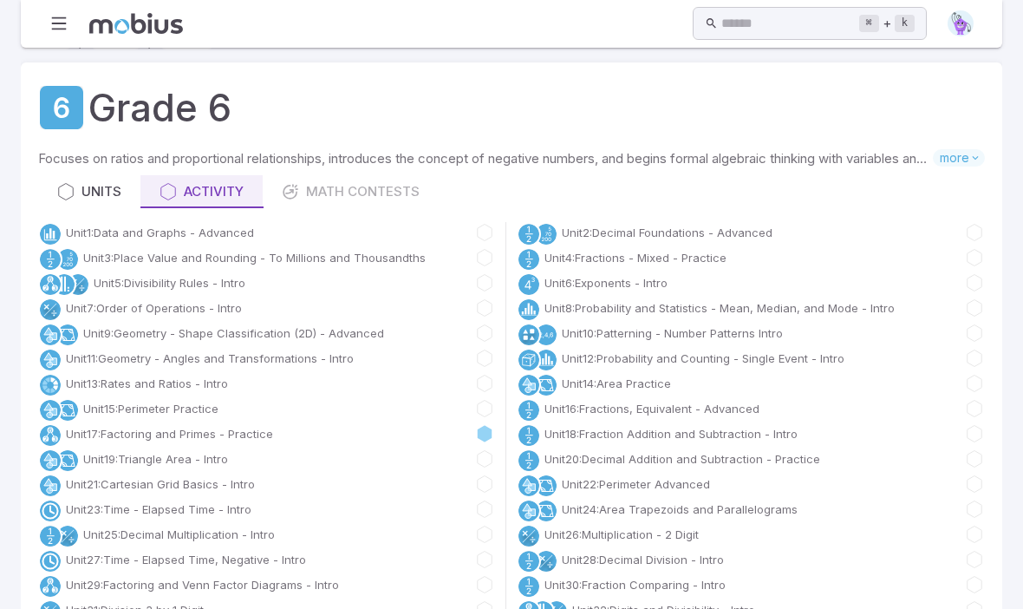
click at [73, 206] on link "Units" at bounding box center [89, 191] width 102 height 33
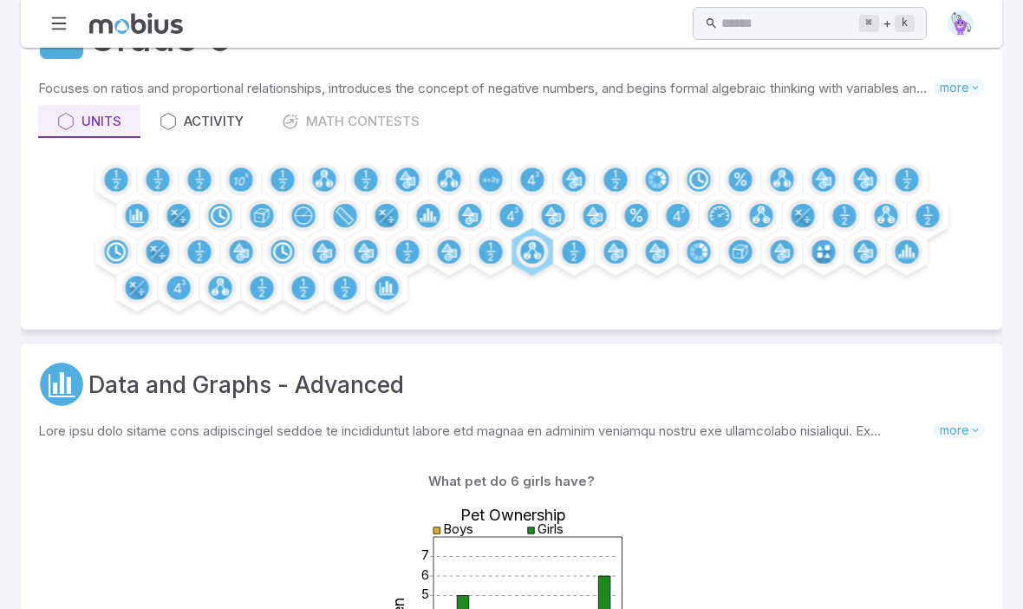
scroll to position [0, 0]
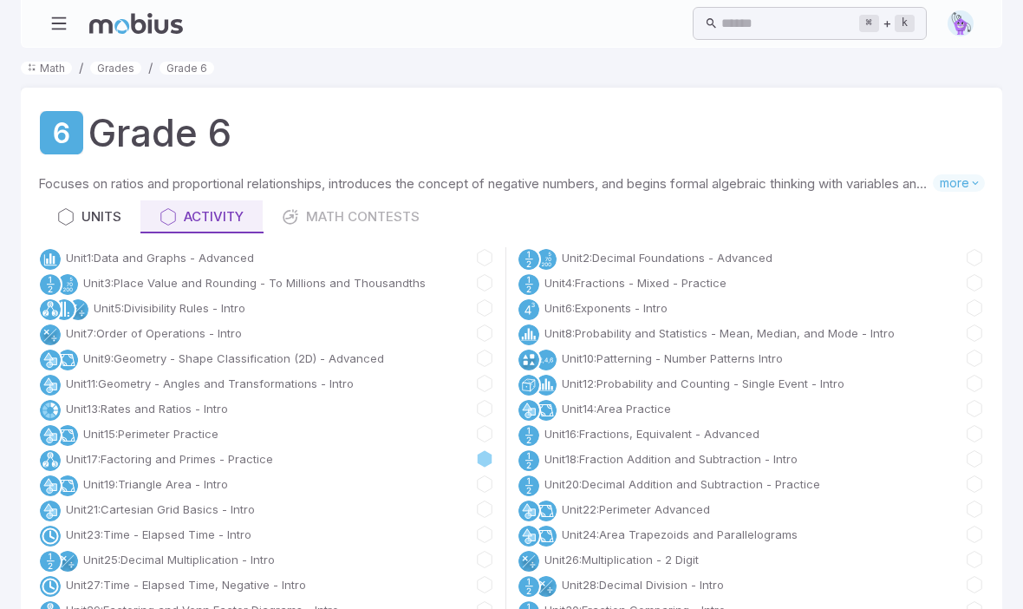
click at [114, 66] on link "Grades" at bounding box center [115, 68] width 51 height 13
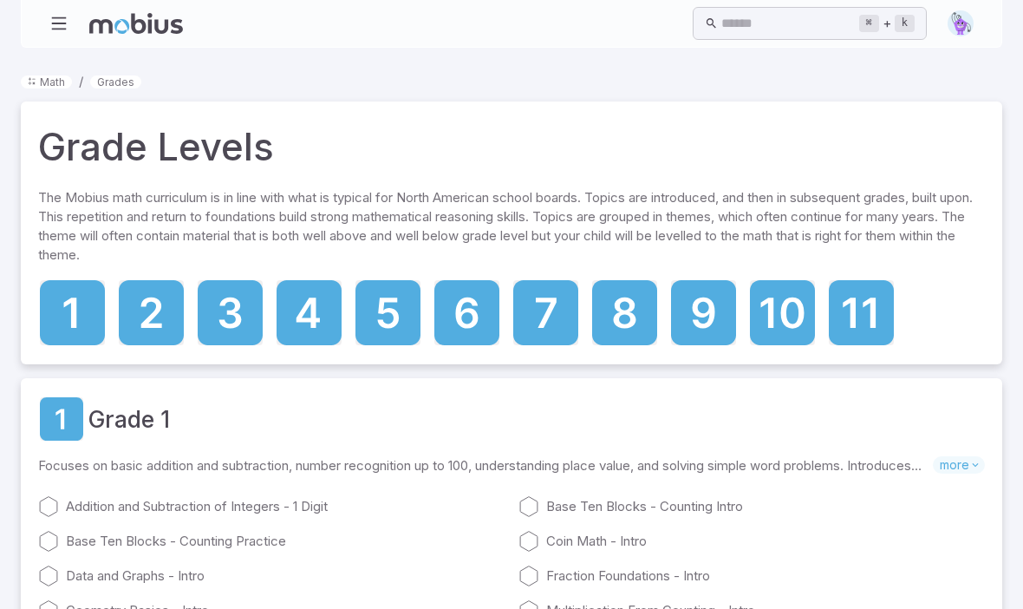
click at [553, 312] on icon at bounding box center [545, 312] width 65 height 65
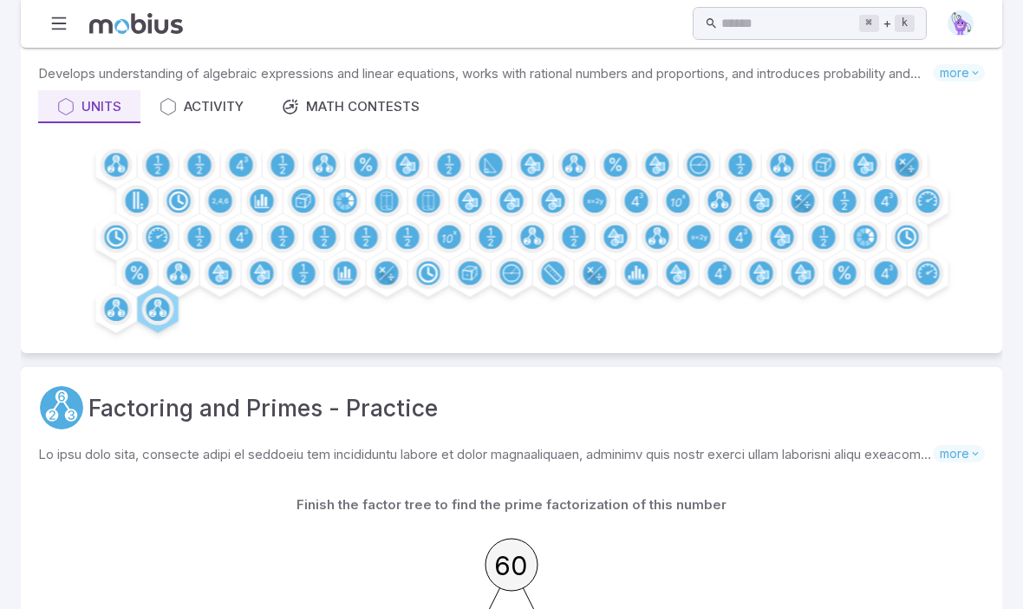
scroll to position [104, 0]
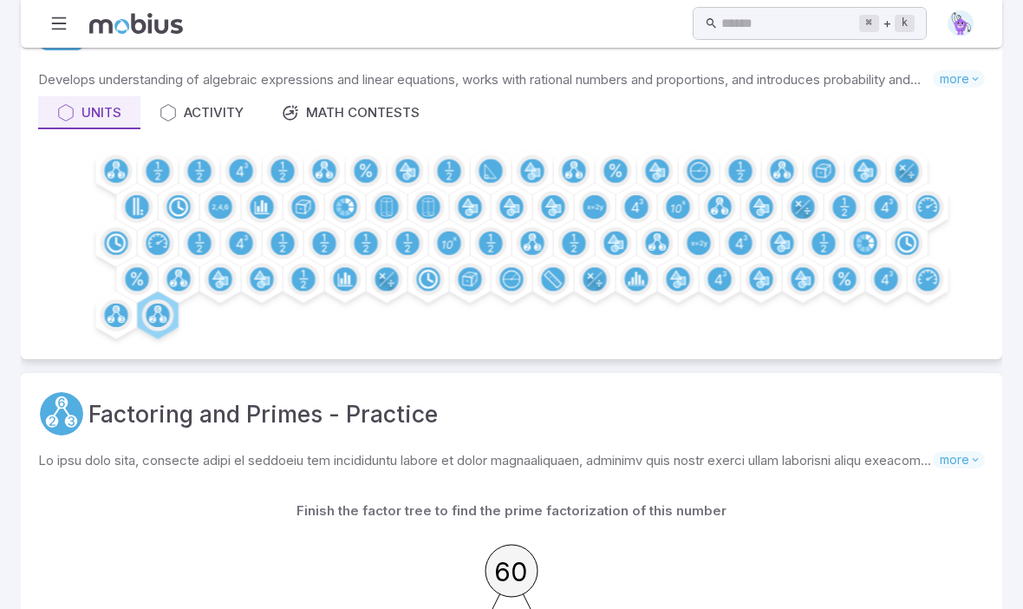
click at [419, 99] on link "Math Contests" at bounding box center [351, 112] width 176 height 33
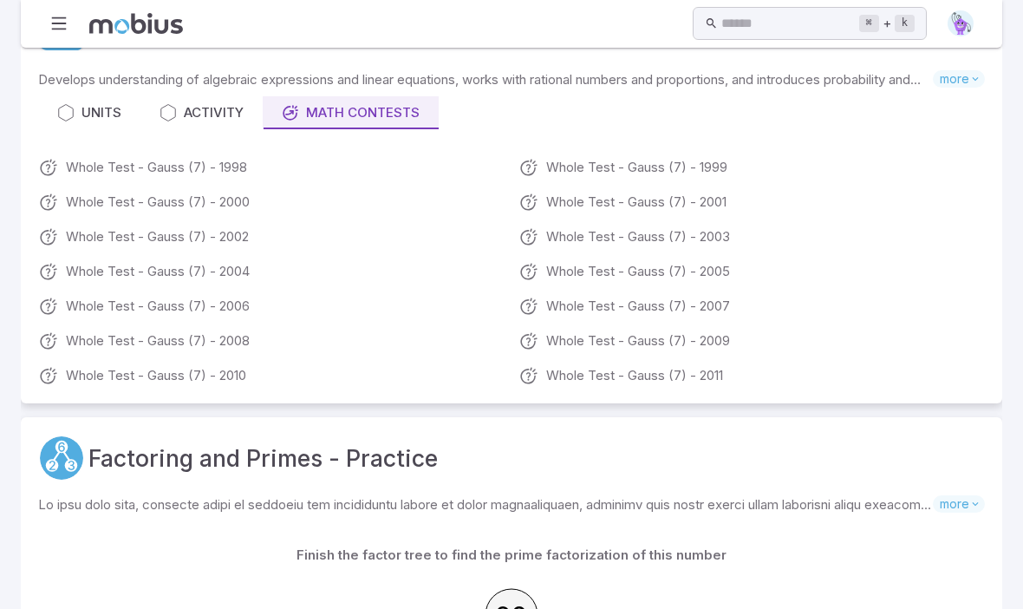
scroll to position [0, 0]
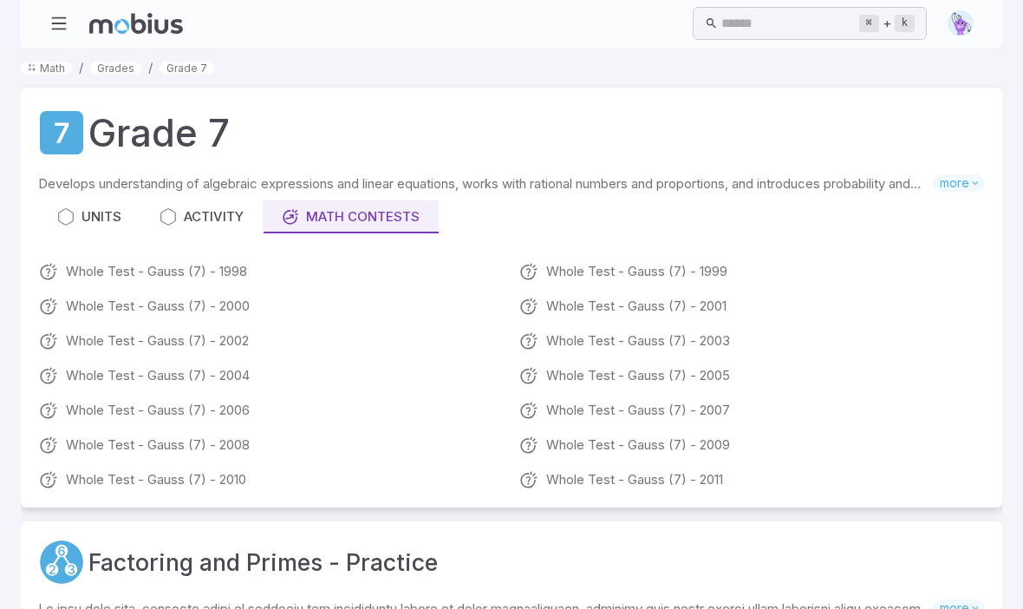
click at [688, 370] on link "Whole Test - Gauss (7) - 2005" at bounding box center [752, 375] width 467 height 21
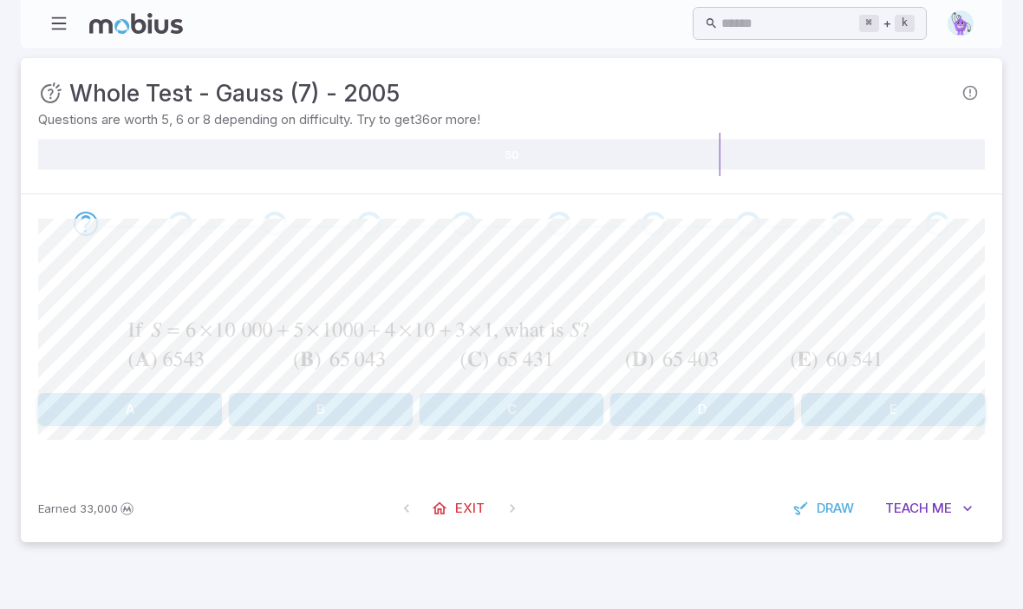
click at [458, 516] on span "Exit" at bounding box center [469, 508] width 29 height 19
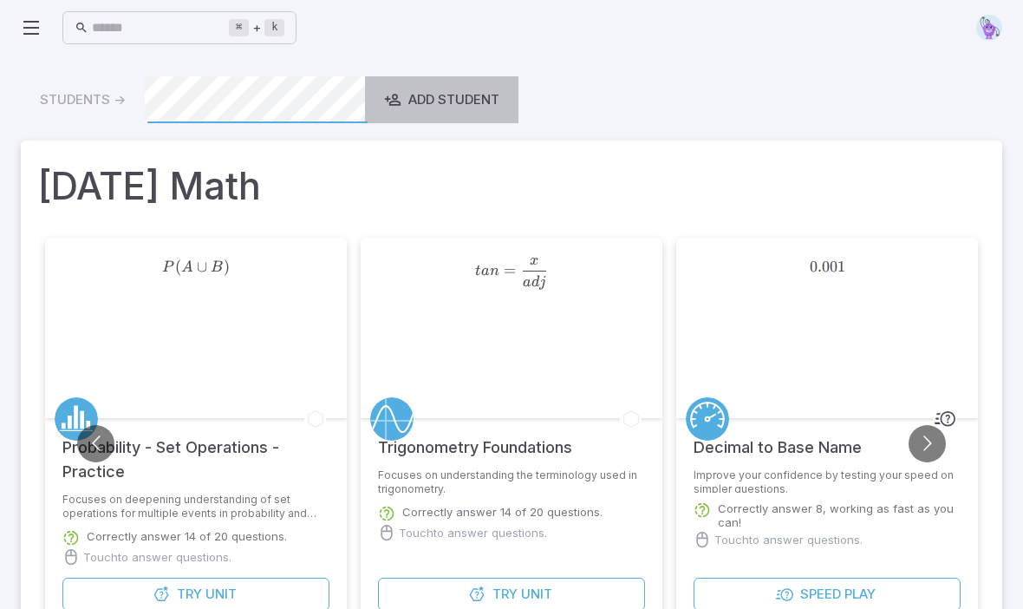
click at [472, 101] on div "Add Student" at bounding box center [441, 99] width 115 height 19
click at [86, 101] on div "Students -> Add Student" at bounding box center [512, 99] width 982 height 47
click at [41, 17] on icon at bounding box center [31, 27] width 21 height 21
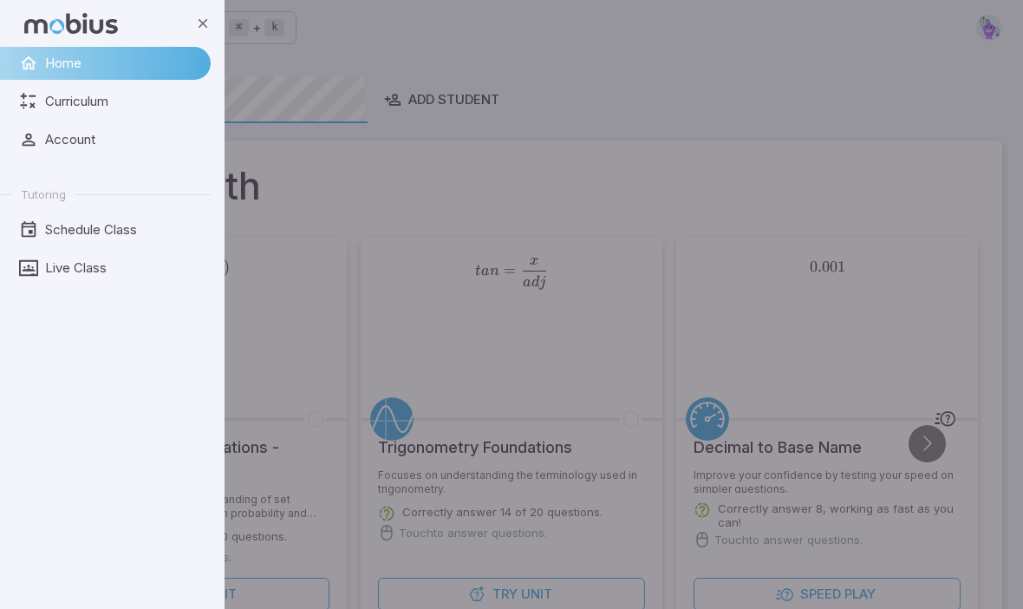
click at [108, 103] on span "Curriculum" at bounding box center [121, 101] width 153 height 19
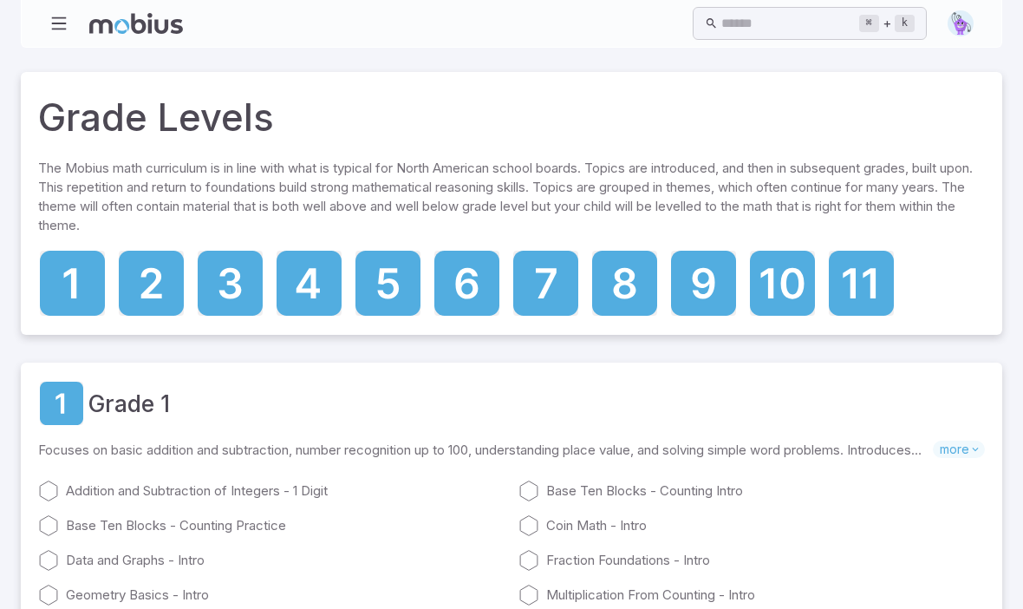
click at [546, 280] on icon at bounding box center [546, 283] width 21 height 30
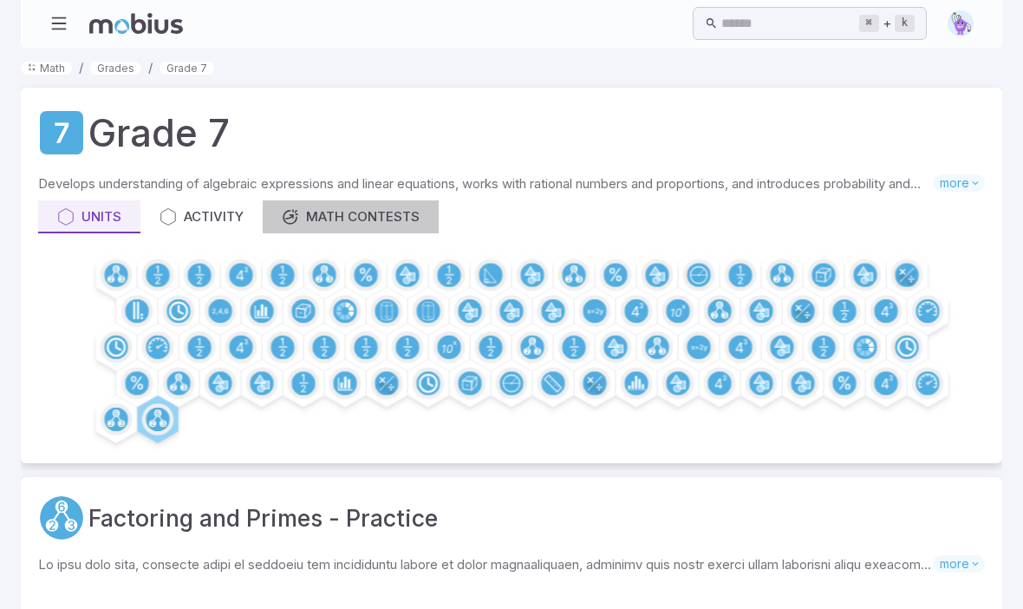
click at [371, 221] on div "Math Contests" at bounding box center [351, 216] width 138 height 19
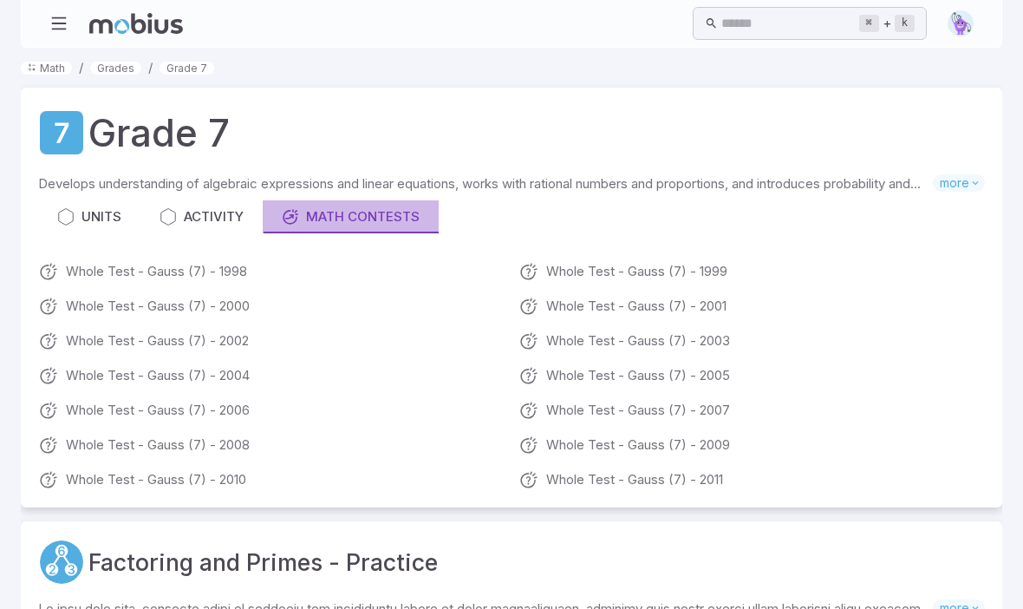
click at [394, 207] on div "Math Contests" at bounding box center [351, 216] width 138 height 19
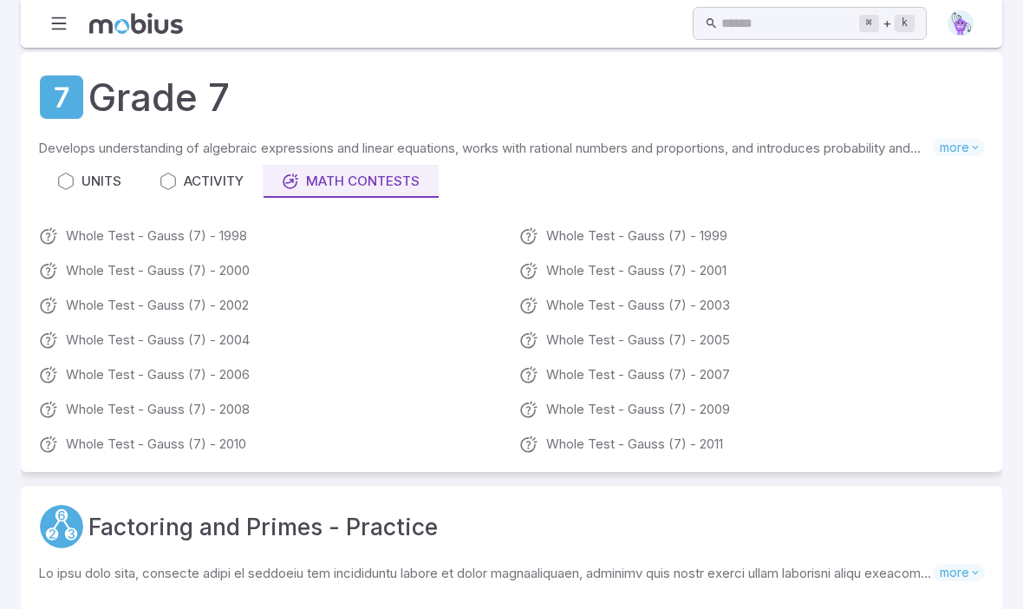
scroll to position [36, 0]
click at [713, 446] on link "Whole Test - Gauss (7) - 2011" at bounding box center [752, 444] width 467 height 21
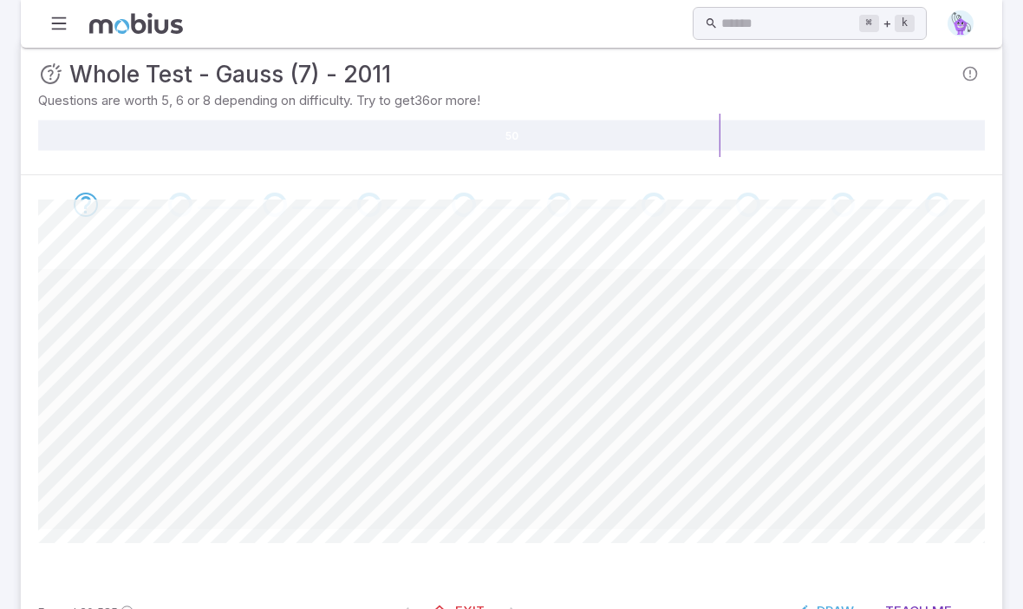
scroll to position [0, 0]
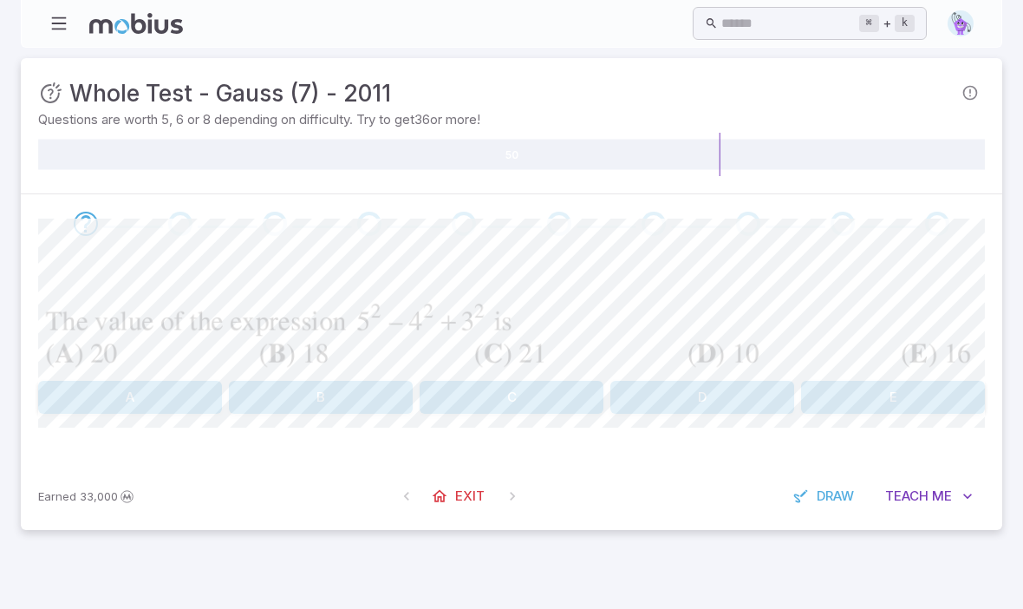
click at [294, 396] on button "B" at bounding box center [321, 397] width 184 height 33
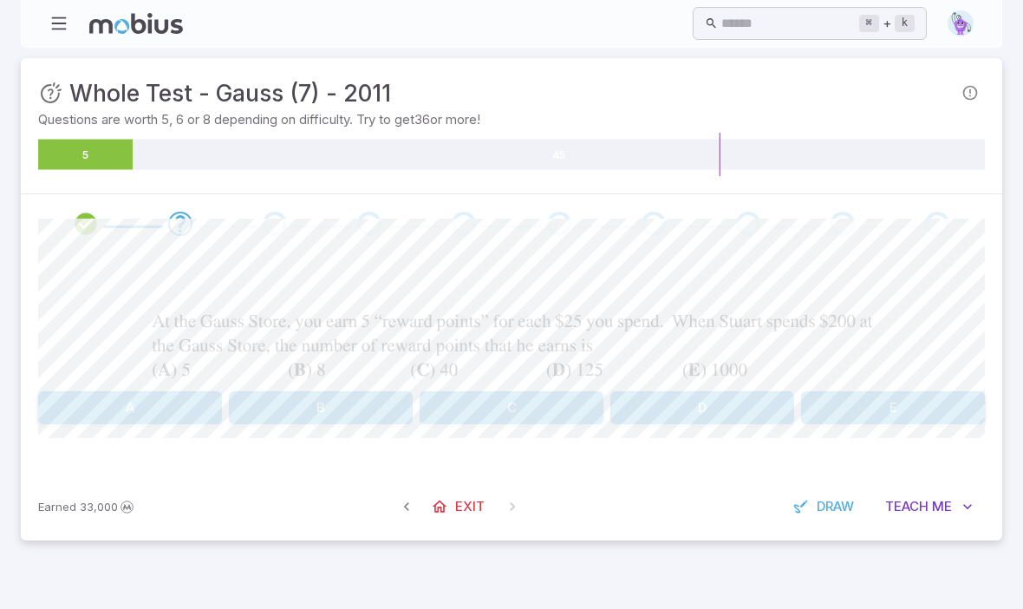
click at [164, 376] on div at bounding box center [511, 343] width 737 height 82
click at [133, 403] on button "A" at bounding box center [130, 407] width 184 height 33
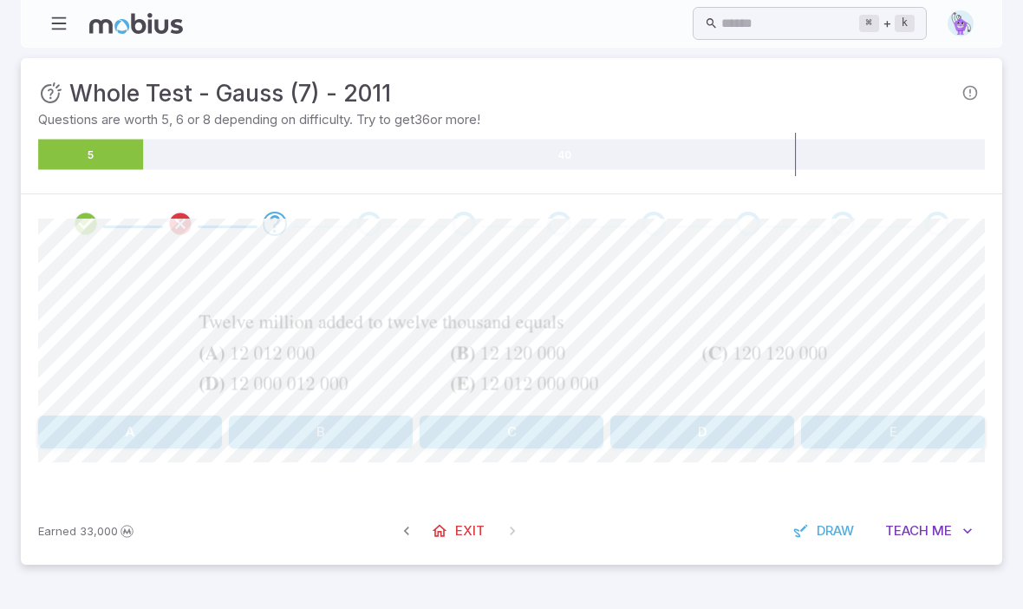
click at [478, 544] on link "Exit" at bounding box center [459, 530] width 75 height 33
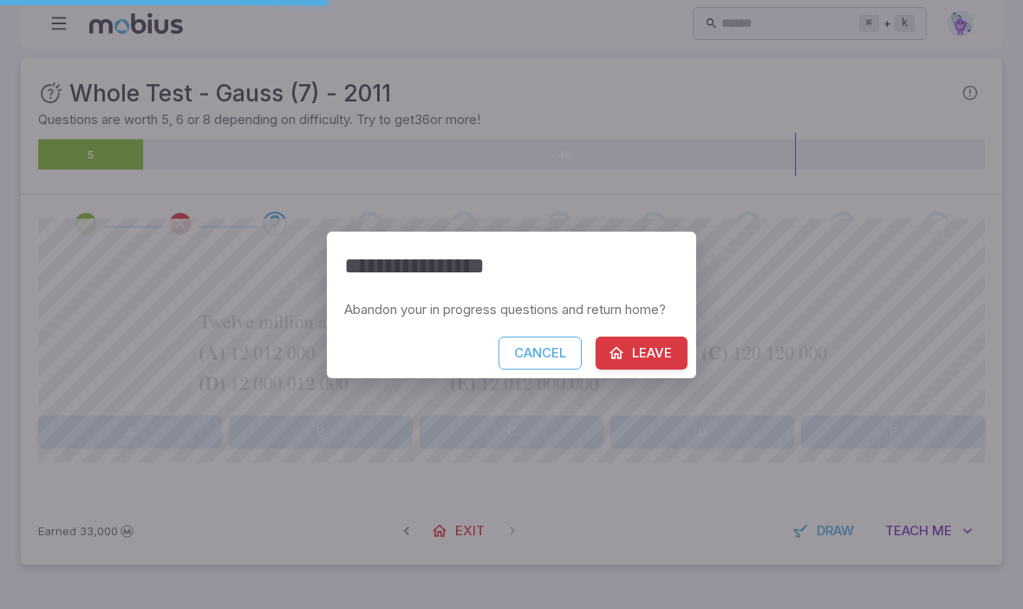
click at [658, 349] on button "Leave" at bounding box center [642, 352] width 92 height 33
